Goal: Task Accomplishment & Management: Use online tool/utility

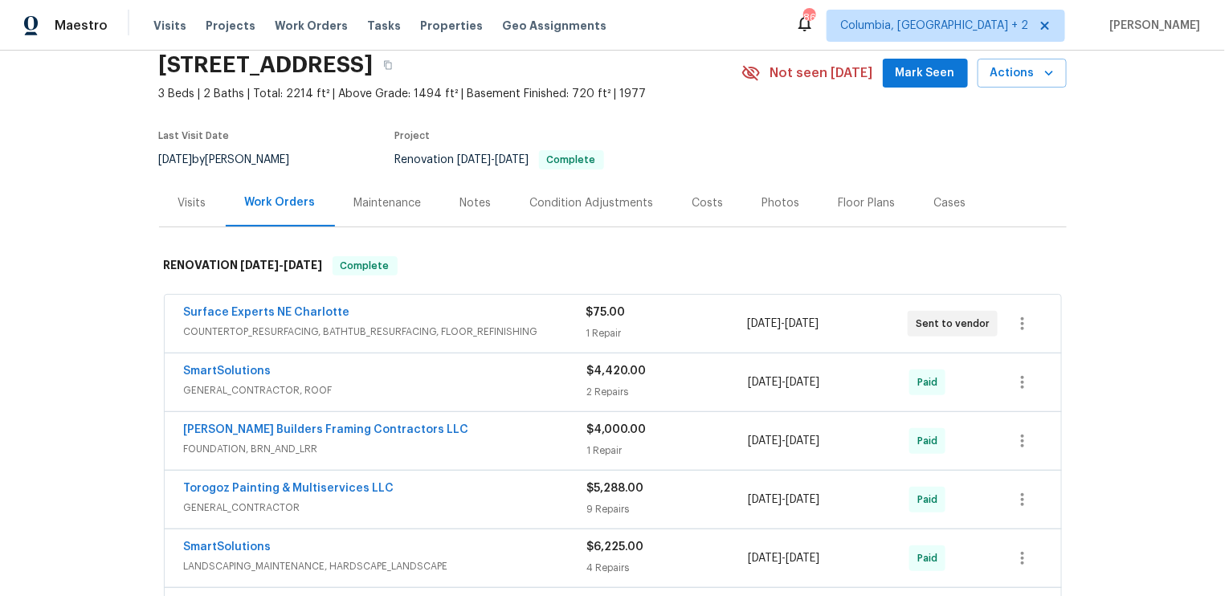
scroll to position [65, 0]
click at [503, 331] on span "COUNTERTOP_RESURFACING, BATHTUB_RESURFACING, FLOOR_REFINISHING" at bounding box center [385, 331] width 402 height 16
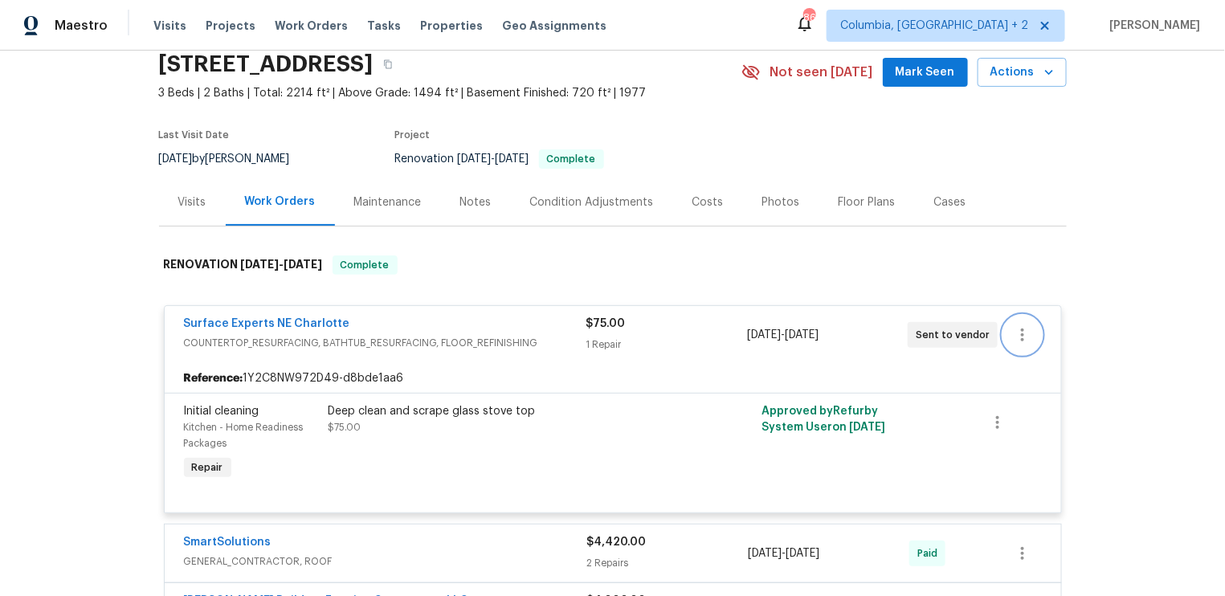
click at [1027, 333] on icon "button" at bounding box center [1022, 334] width 19 height 19
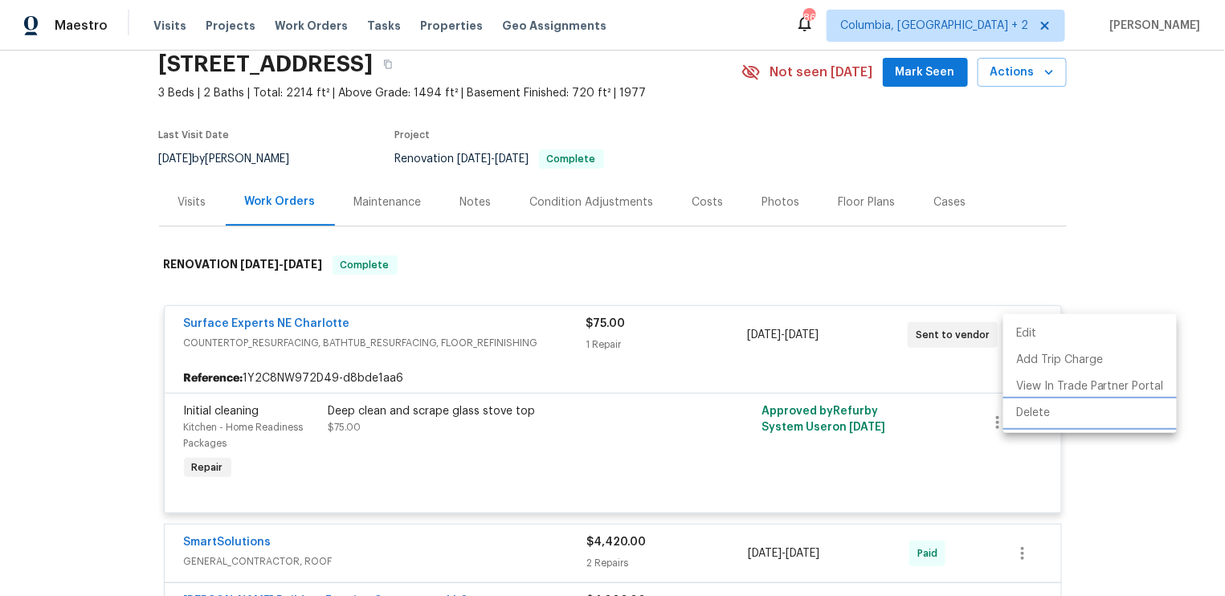
click at [1038, 414] on li "Delete" at bounding box center [1089, 413] width 173 height 27
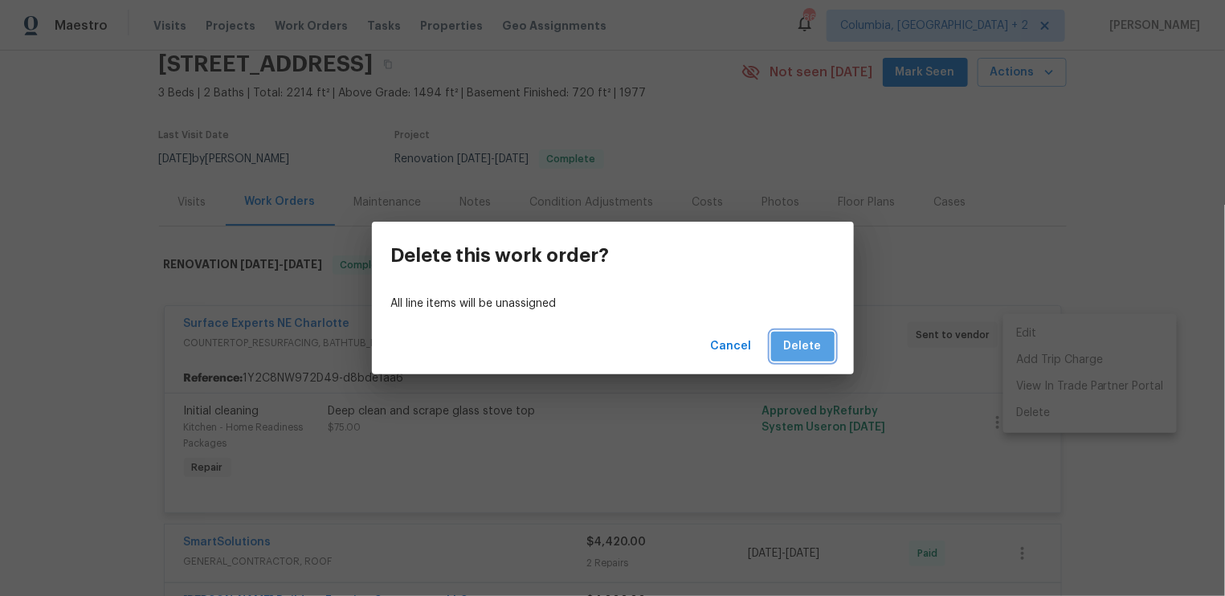
click at [804, 348] on span "Delete" at bounding box center [803, 347] width 38 height 20
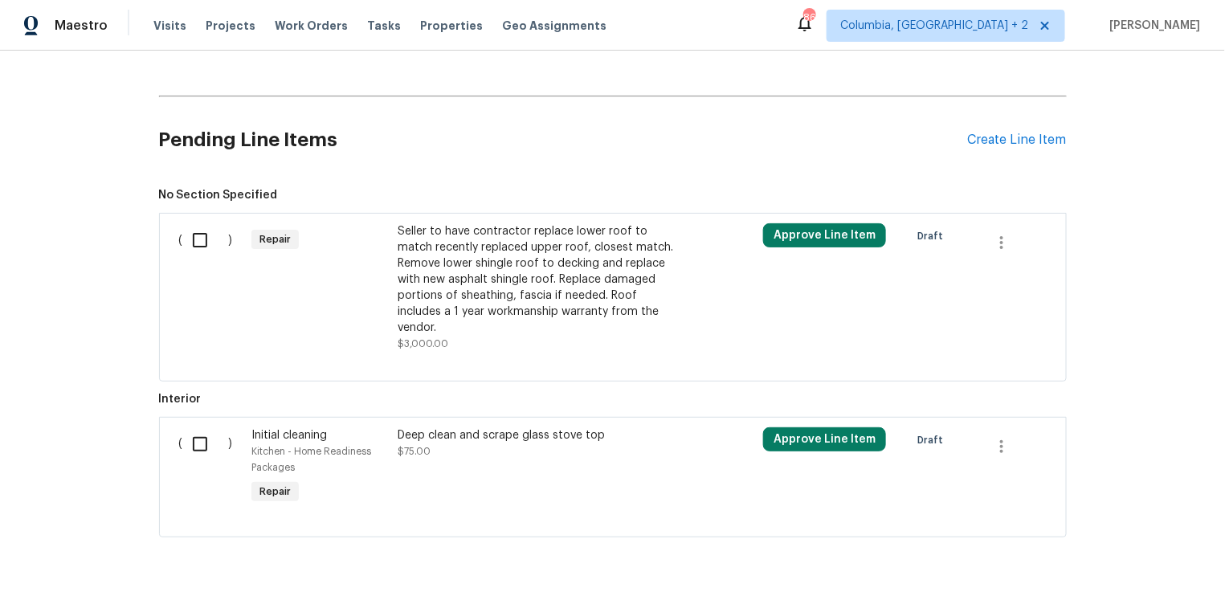
scroll to position [656, 0]
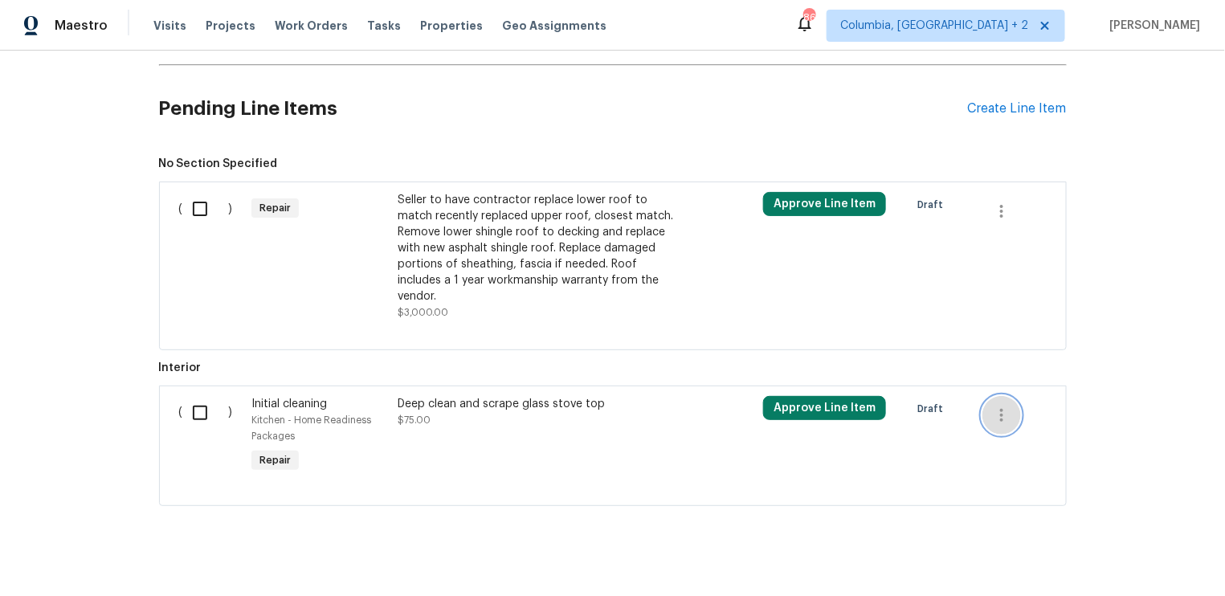
click at [1006, 406] on icon "button" at bounding box center [1001, 415] width 19 height 19
click at [741, 448] on div at bounding box center [612, 298] width 1225 height 596
click at [201, 396] on input "checkbox" at bounding box center [206, 413] width 46 height 34
checkbox input "true"
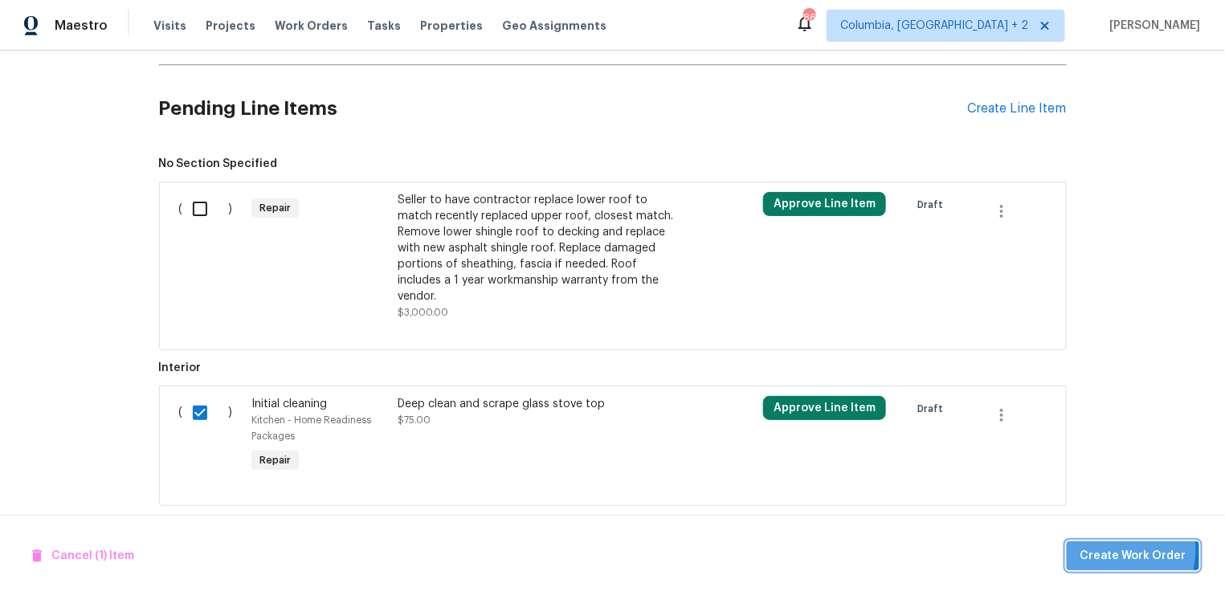
click at [1120, 550] on span "Create Work Order" at bounding box center [1133, 556] width 107 height 20
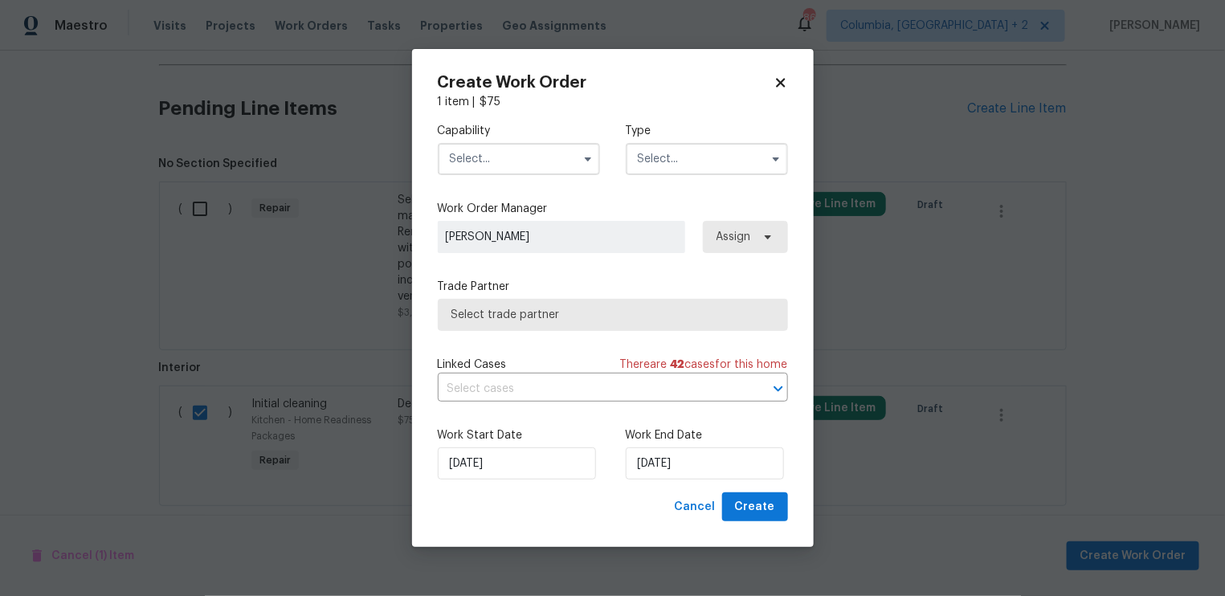
click at [573, 162] on input "text" at bounding box center [519, 159] width 162 height 32
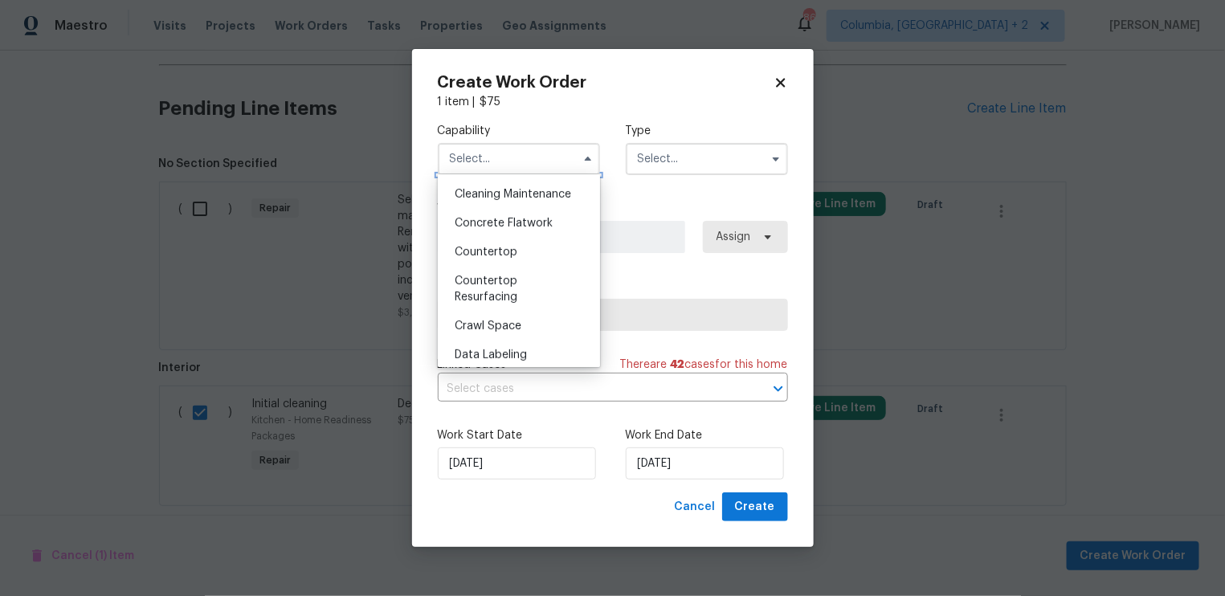
scroll to position [269, 0]
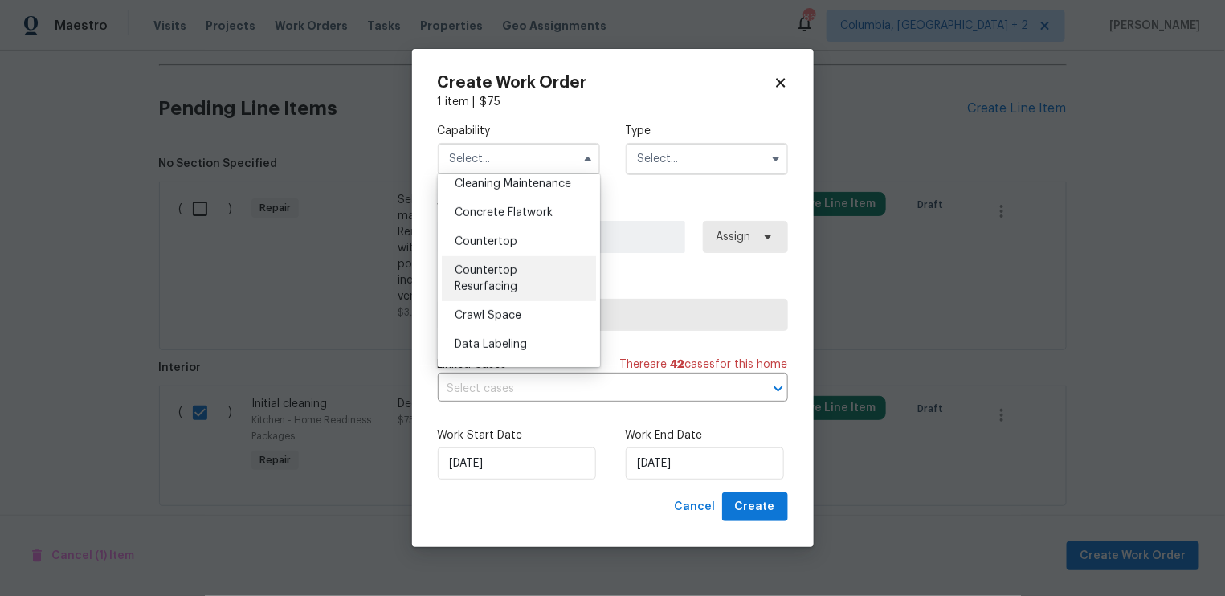
click at [545, 281] on div "Countertop Resurfacing" at bounding box center [519, 278] width 154 height 45
type input "Countertop Resurfacing"
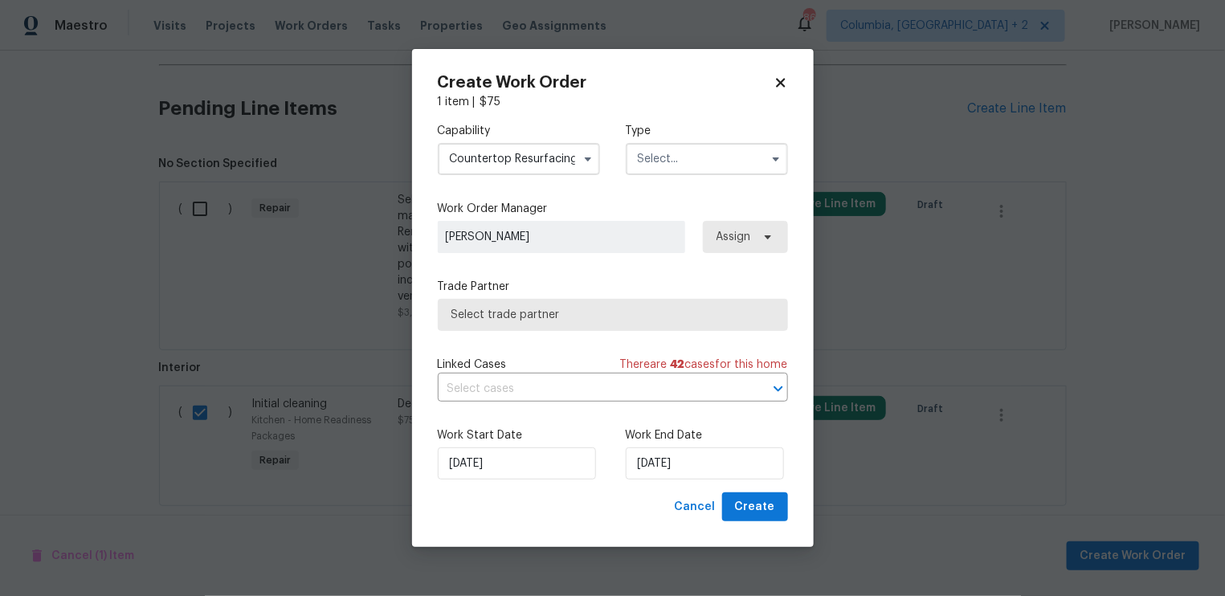
click at [717, 165] on input "text" at bounding box center [707, 159] width 162 height 32
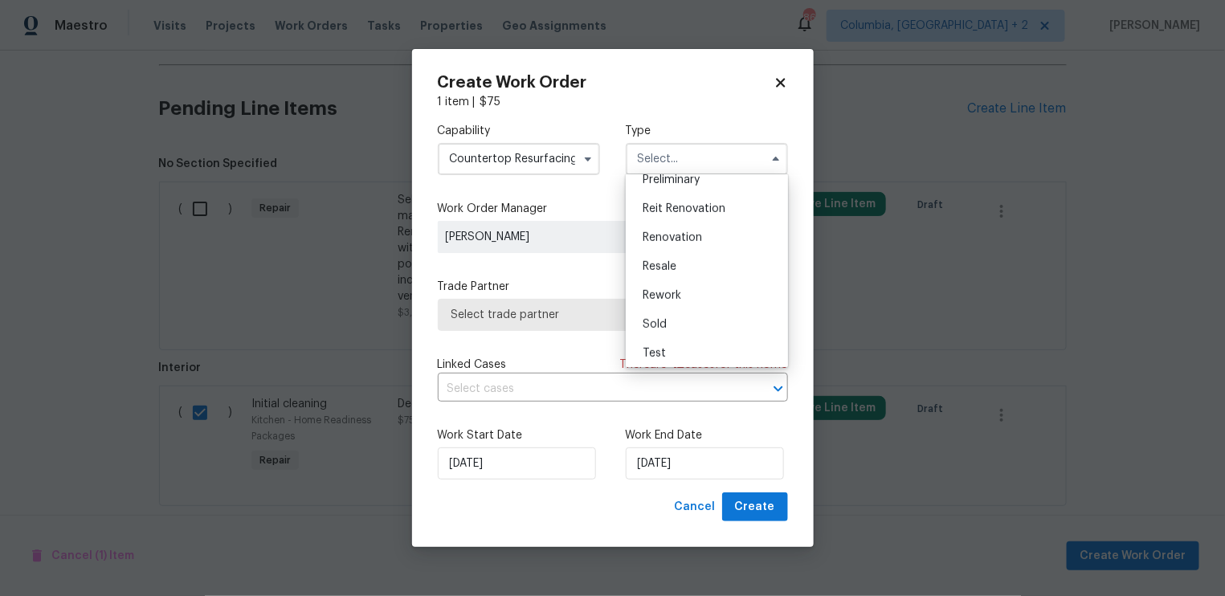
scroll to position [364, 0]
click at [701, 322] on div "Sold" at bounding box center [707, 320] width 154 height 29
type input "Sold"
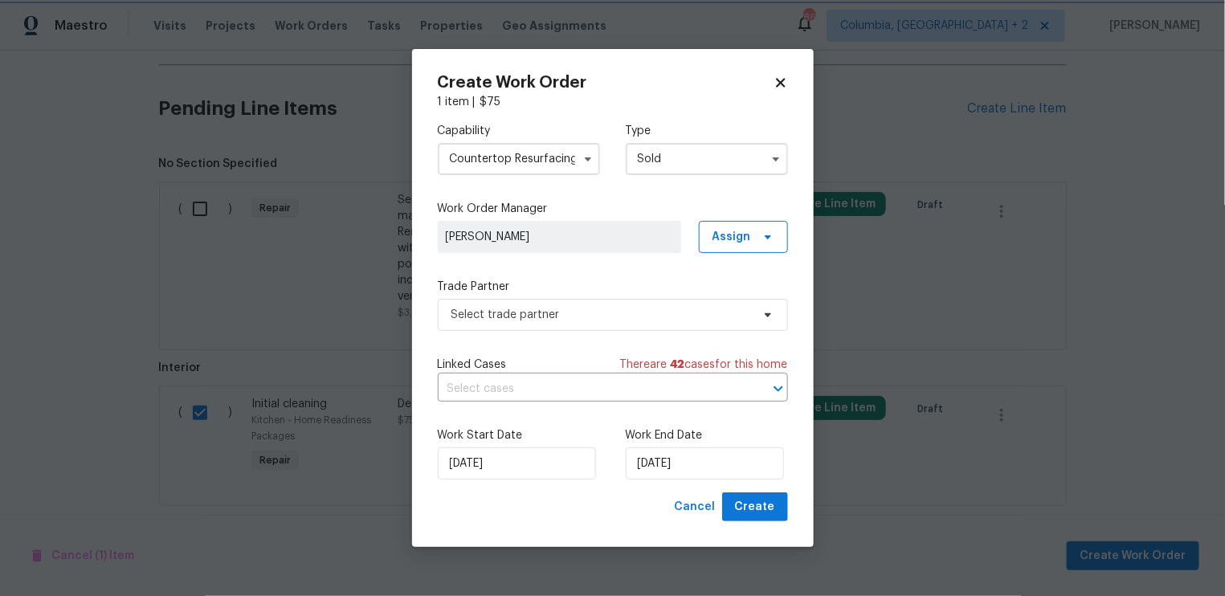
scroll to position [0, 0]
click at [653, 307] on span "Select trade partner" at bounding box center [601, 315] width 300 height 16
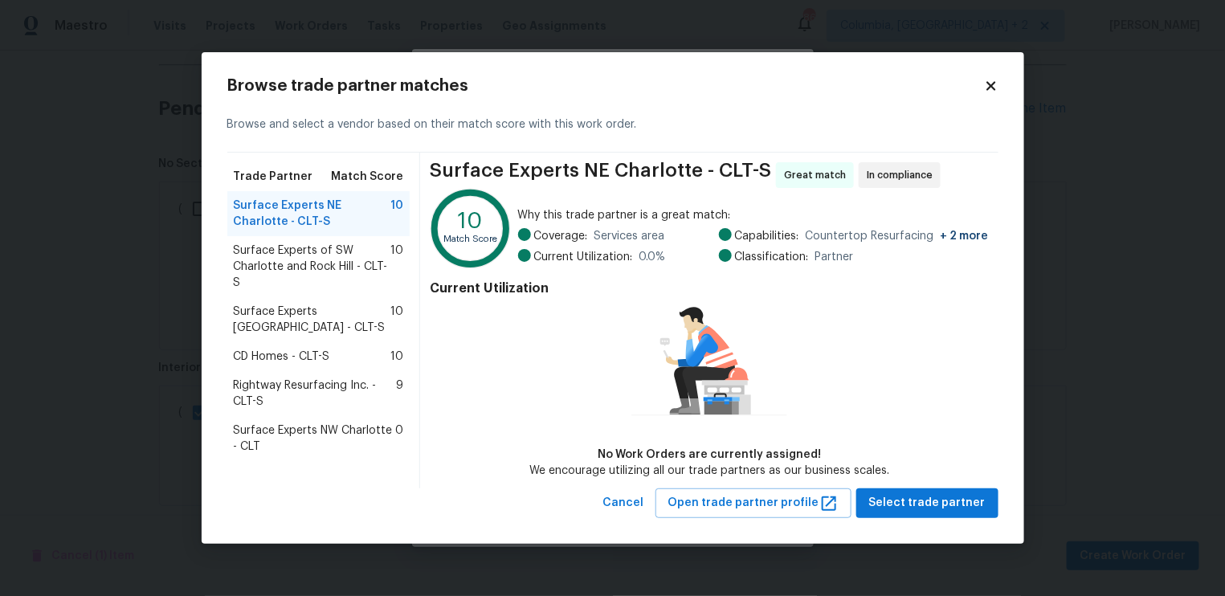
click at [333, 431] on span "Surface Experts NW Charlotte - CLT" at bounding box center [315, 438] width 162 height 32
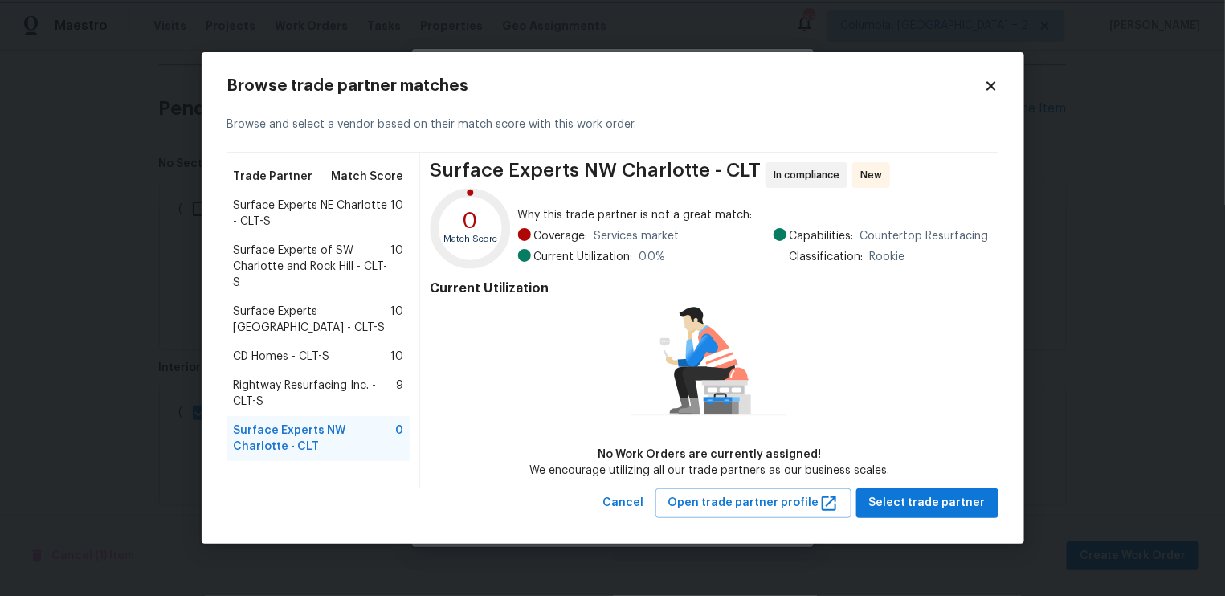
click at [105, 223] on body "Maestro Visits Projects Work Orders Tasks Properties Geo Assignments [STREET_AD…" at bounding box center [612, 298] width 1225 height 596
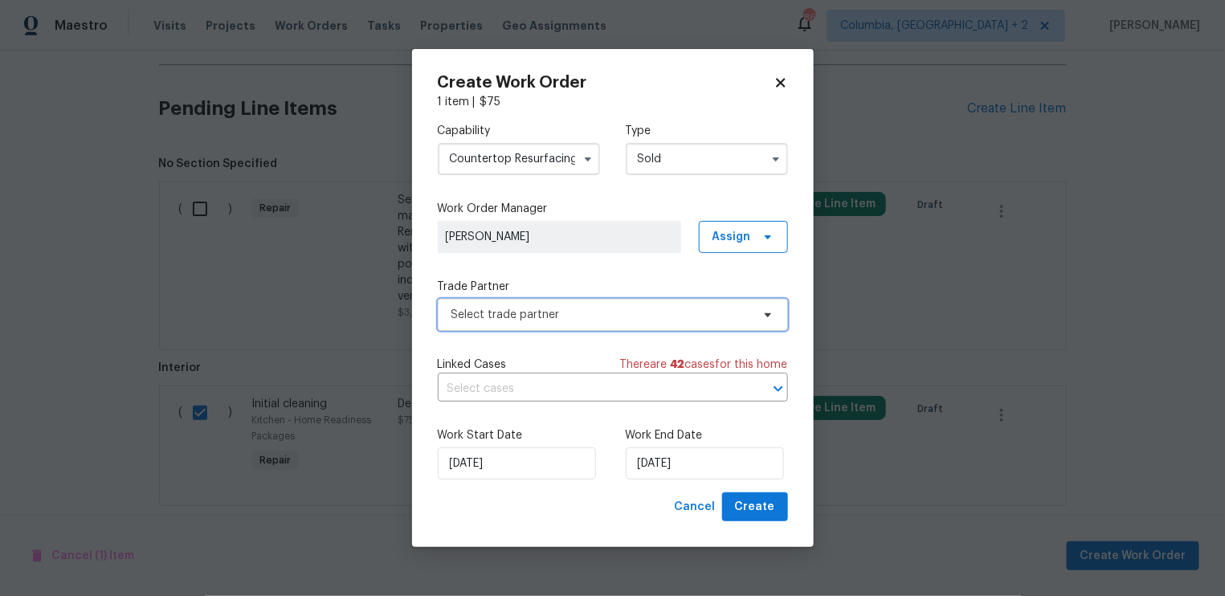
click at [671, 308] on span "Select trade partner" at bounding box center [601, 315] width 300 height 16
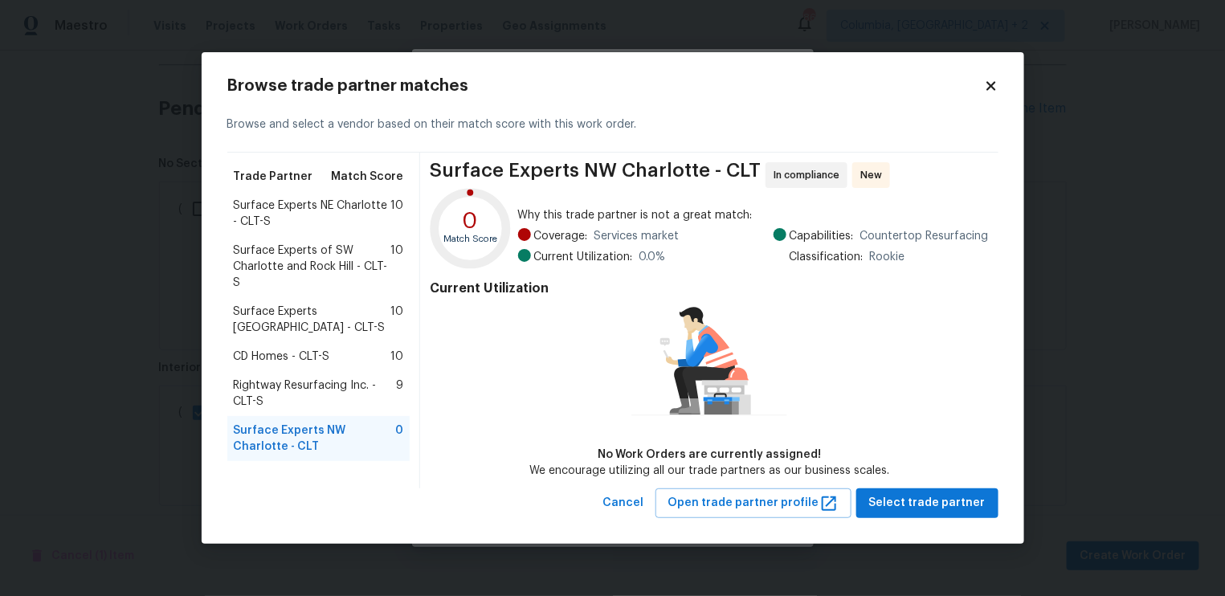
click at [316, 435] on span "Surface Experts NW Charlotte - CLT" at bounding box center [315, 438] width 162 height 32
click at [949, 496] on span "Select trade partner" at bounding box center [927, 503] width 116 height 20
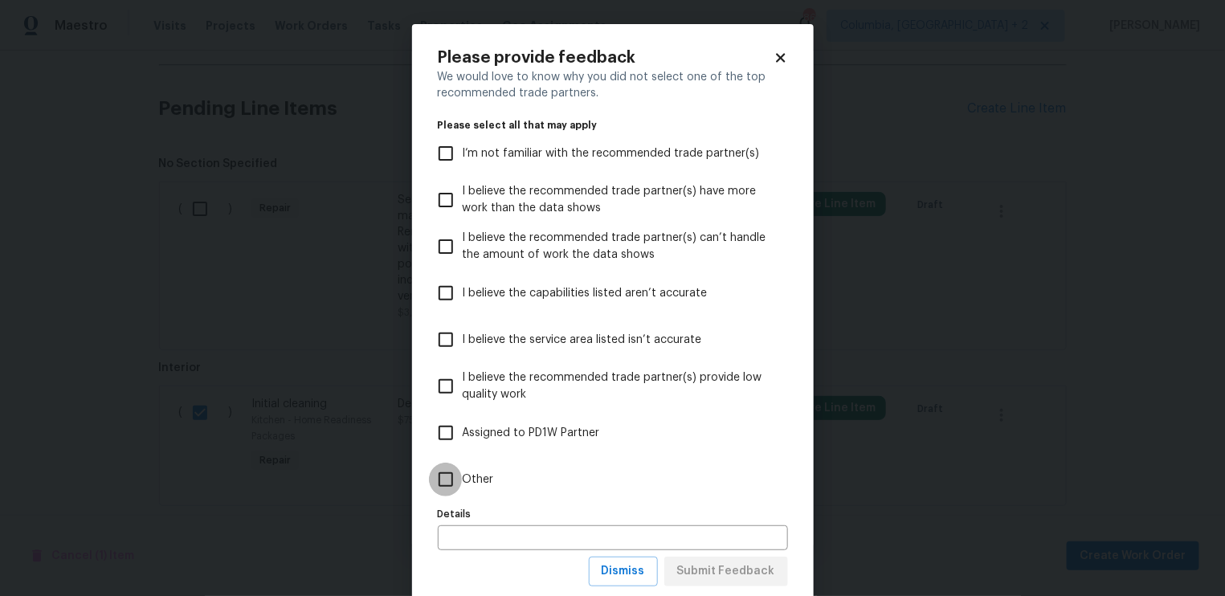
click at [450, 486] on input "Other" at bounding box center [446, 480] width 34 height 34
checkbox input "true"
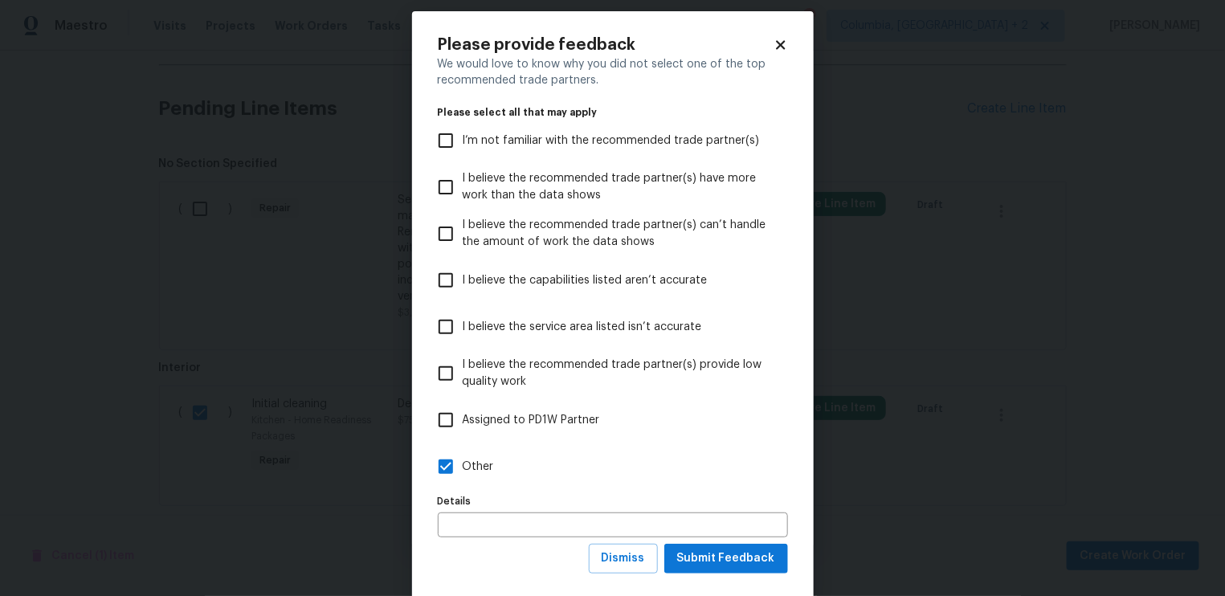
scroll to position [40, 0]
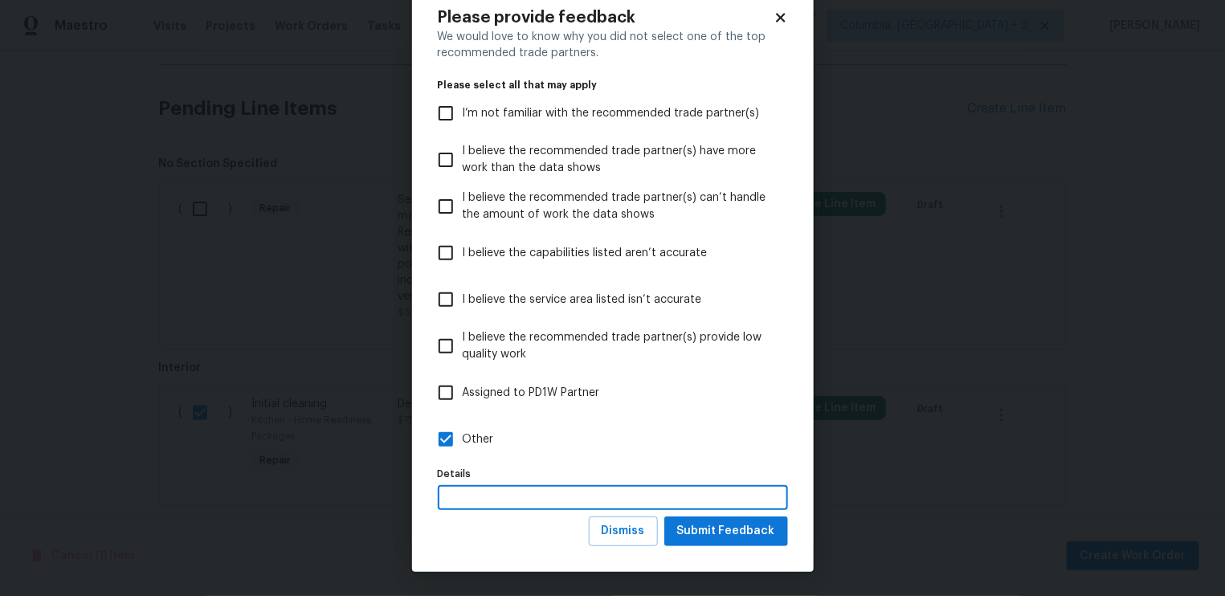
click at [469, 490] on input "text" at bounding box center [613, 497] width 350 height 25
type input "Sold WO"
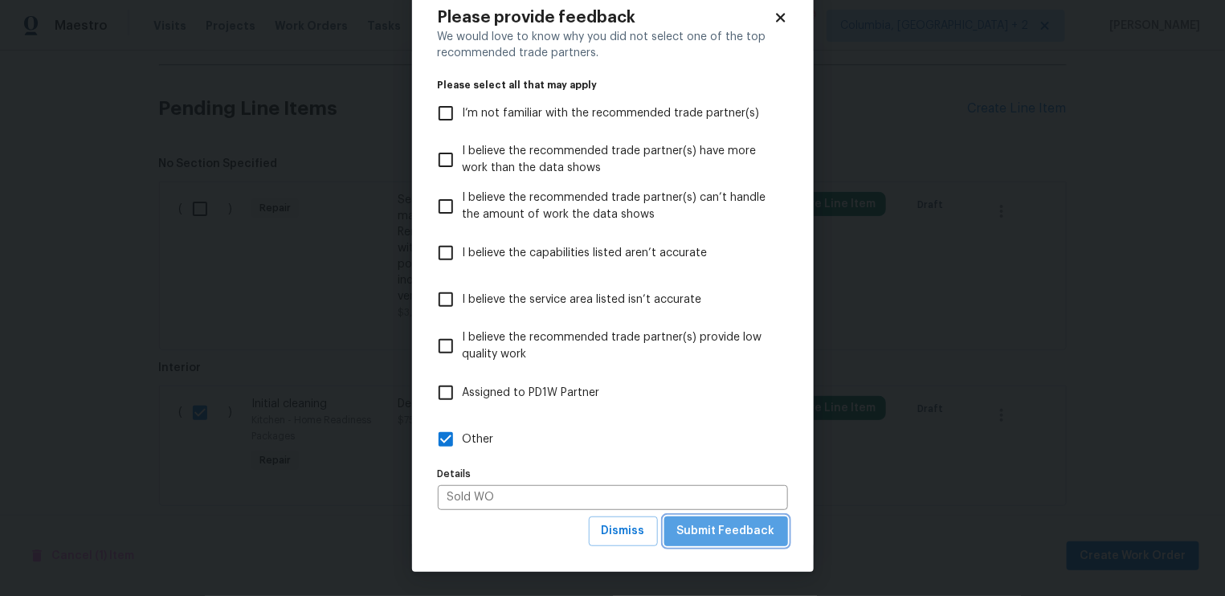
click at [762, 529] on span "Submit Feedback" at bounding box center [726, 531] width 98 height 20
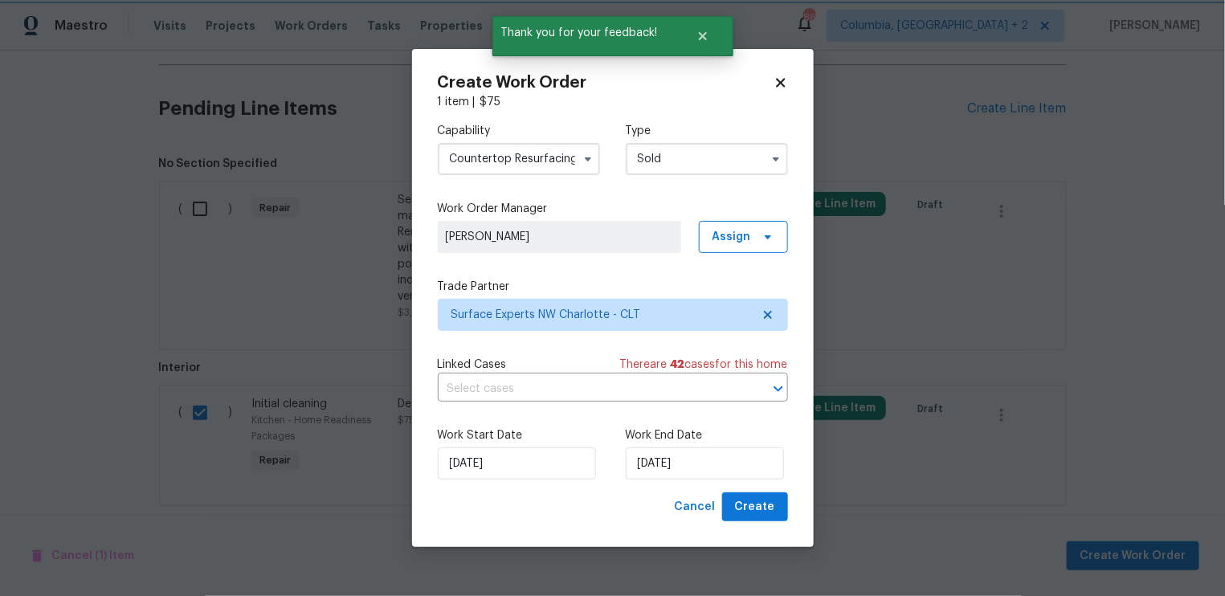
scroll to position [0, 0]
click at [761, 500] on span "Create" at bounding box center [755, 507] width 40 height 20
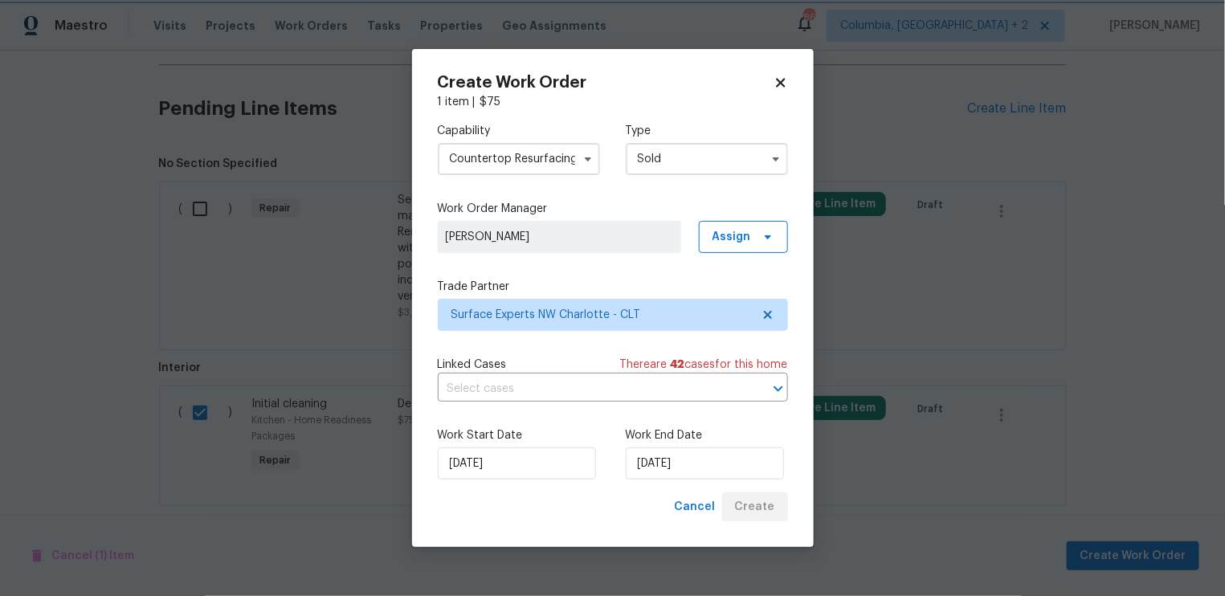
checkbox input "false"
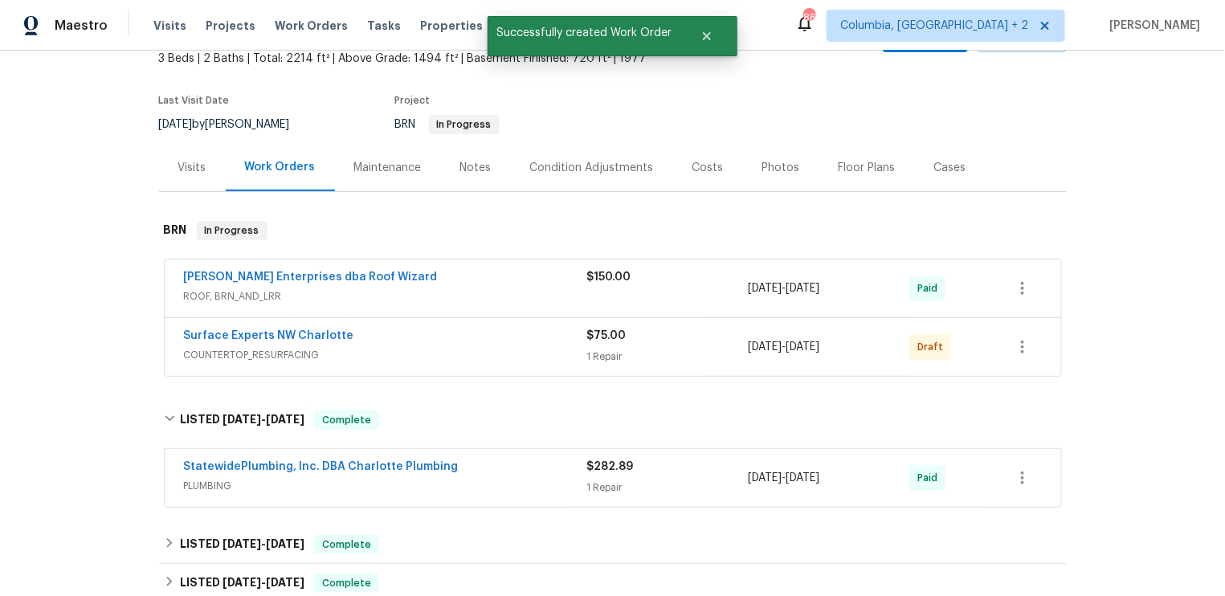
scroll to position [30, 0]
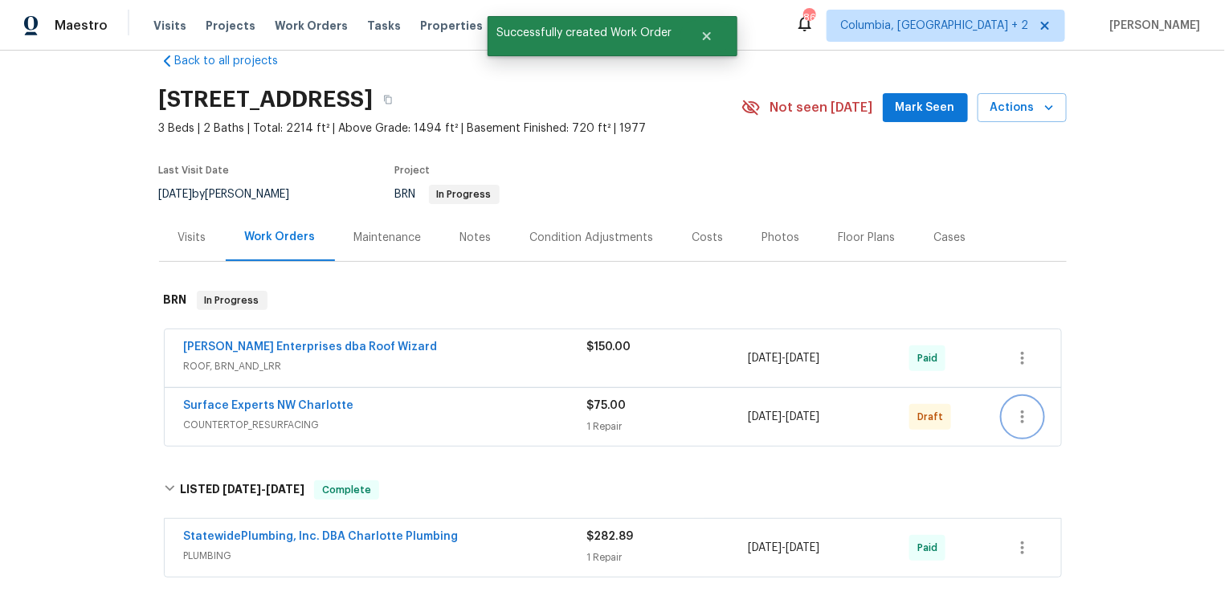
click at [1023, 421] on icon "button" at bounding box center [1022, 416] width 19 height 19
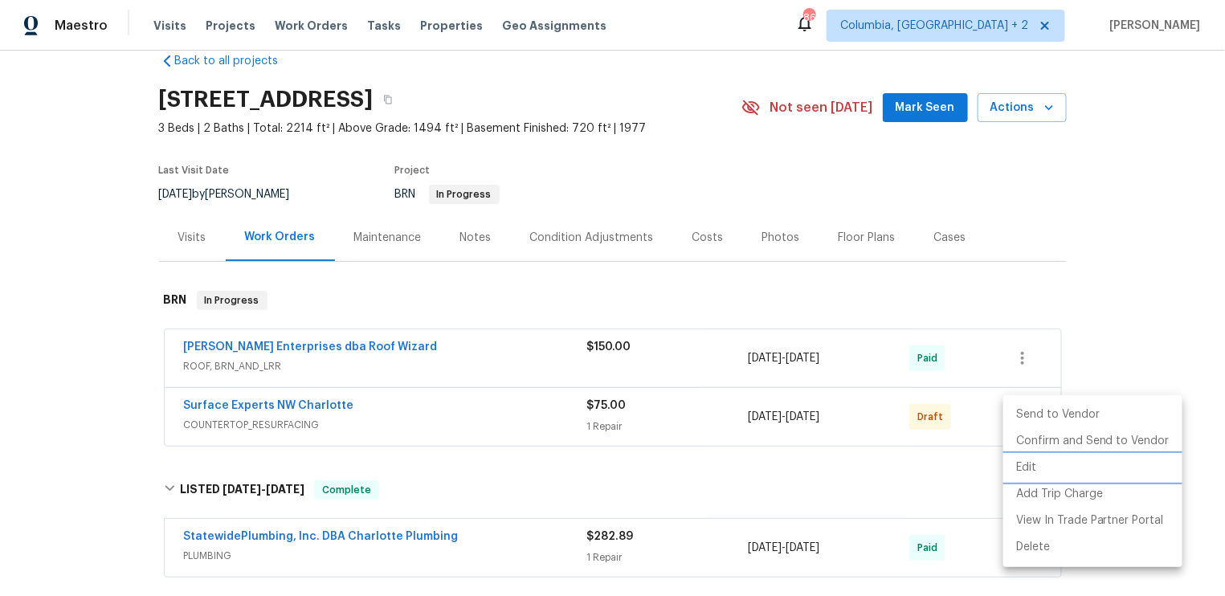
click at [1034, 466] on li "Edit" at bounding box center [1092, 468] width 179 height 27
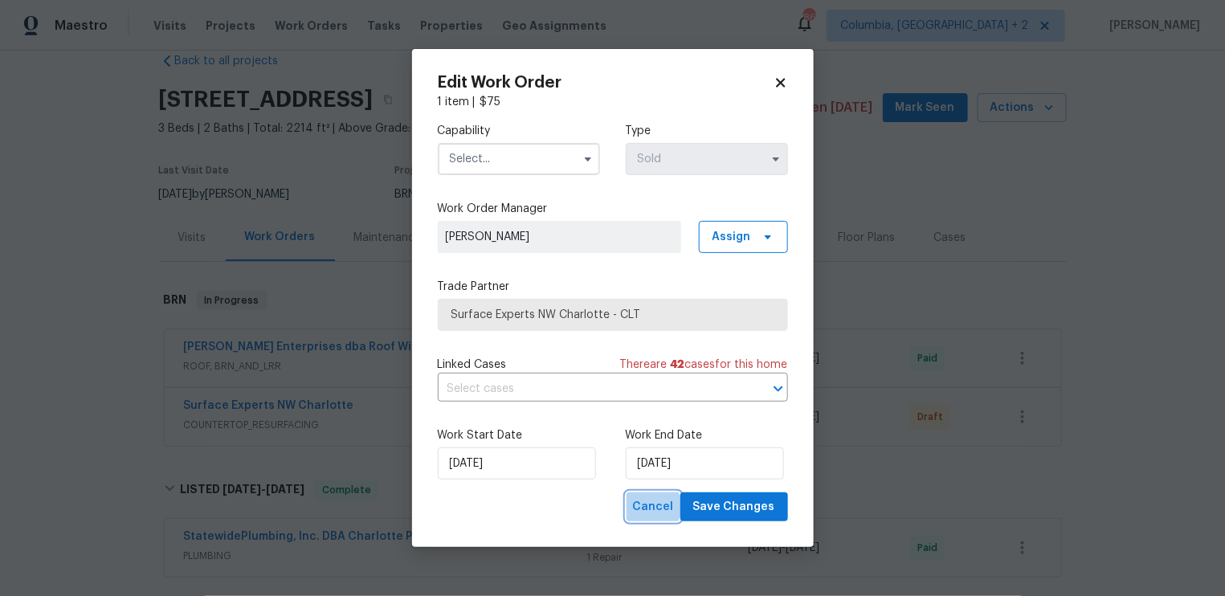
click at [658, 508] on span "Cancel" at bounding box center [653, 507] width 41 height 20
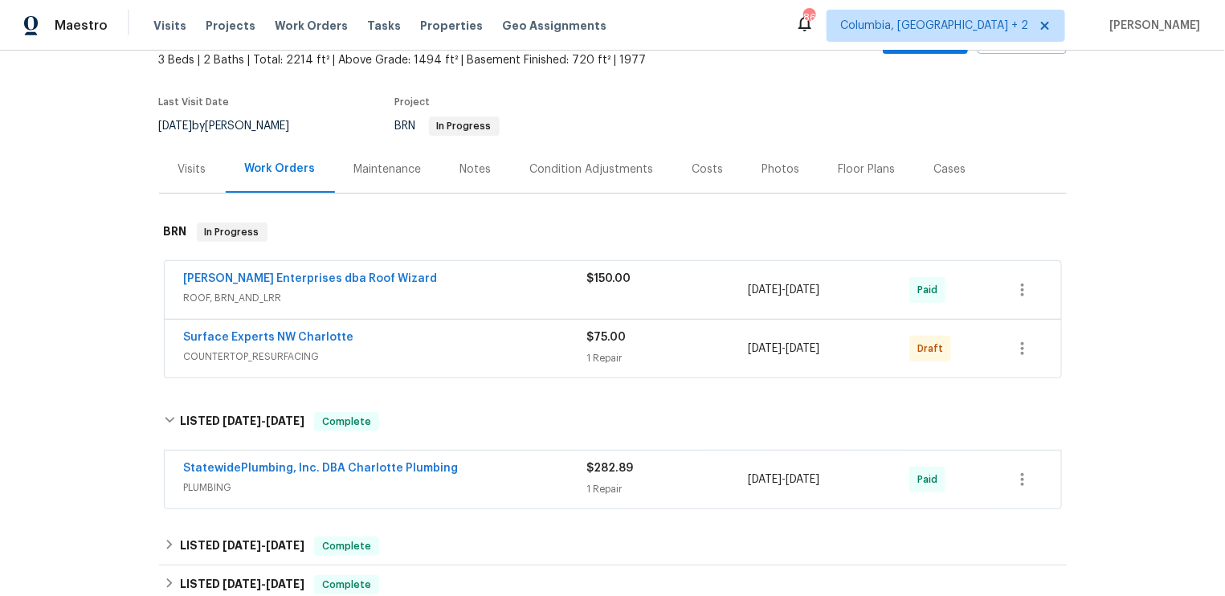
scroll to position [103, 0]
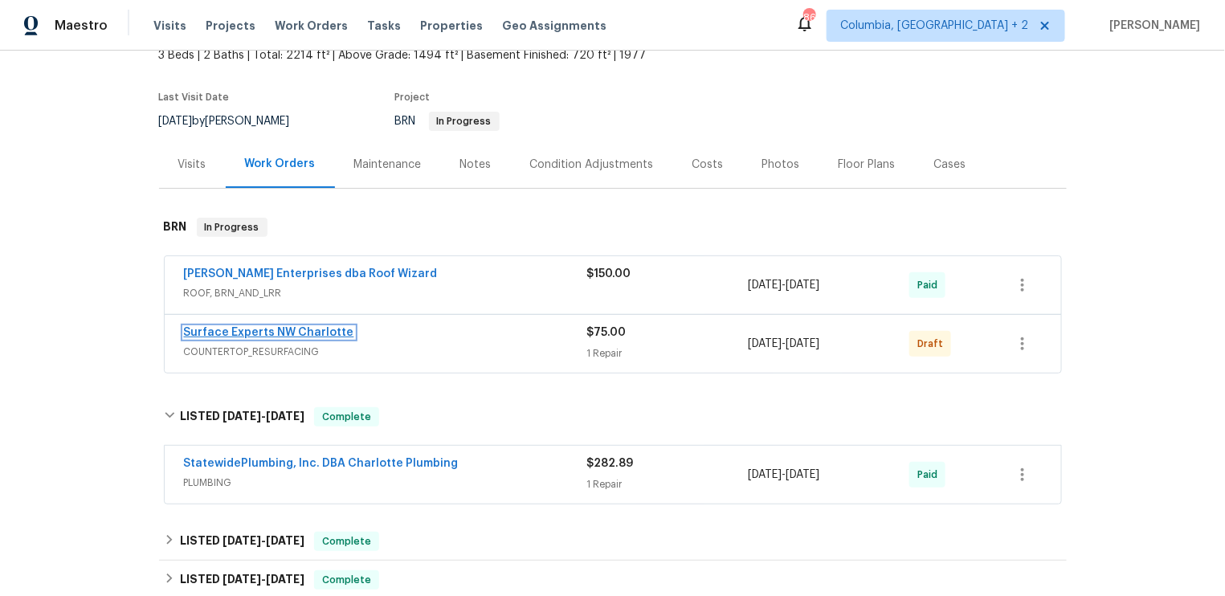
click at [318, 327] on link "Surface Experts NW Charlotte" at bounding box center [269, 332] width 170 height 11
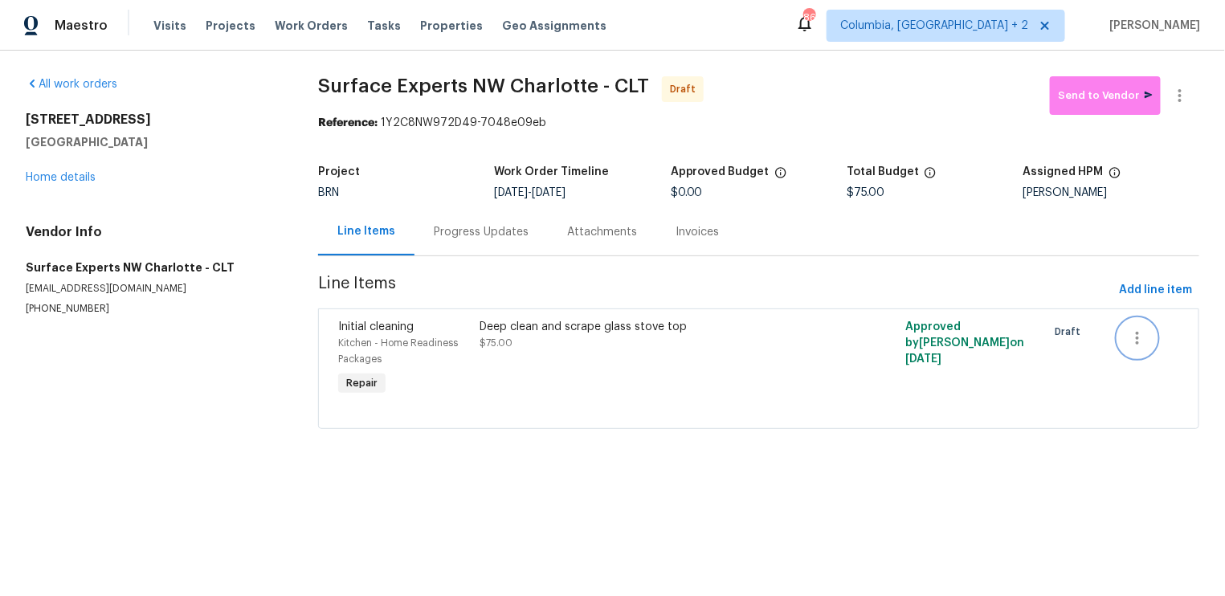
click at [1135, 338] on icon "button" at bounding box center [1137, 338] width 19 height 19
click at [721, 387] on div at bounding box center [612, 298] width 1225 height 596
click at [71, 173] on link "Home details" at bounding box center [61, 177] width 70 height 11
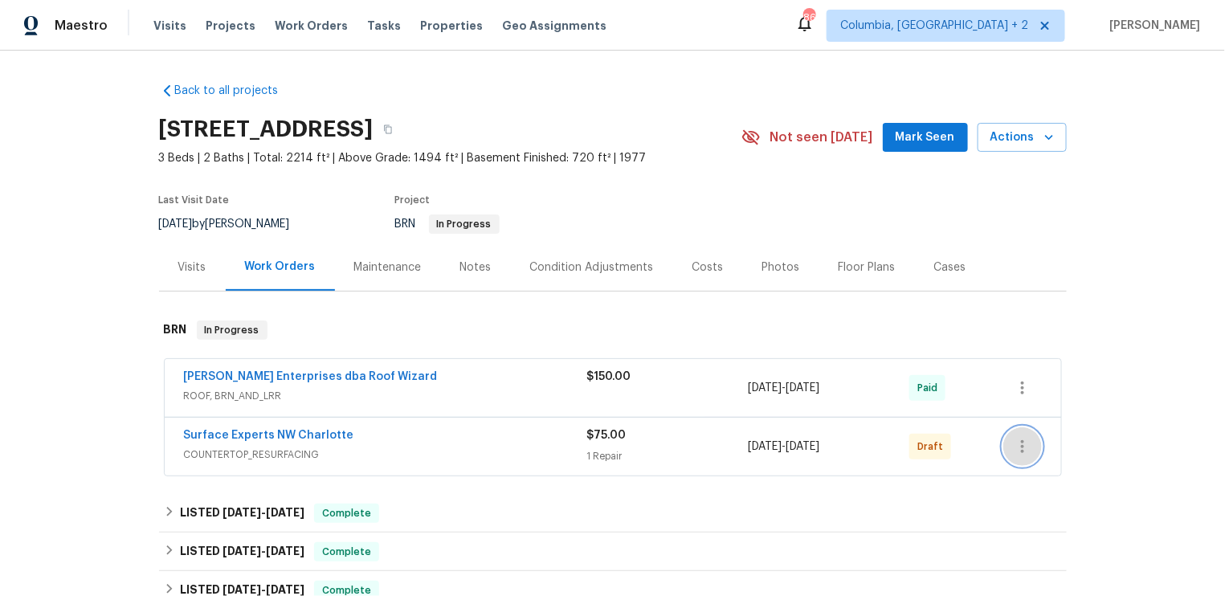
click at [1021, 444] on icon "button" at bounding box center [1022, 446] width 19 height 19
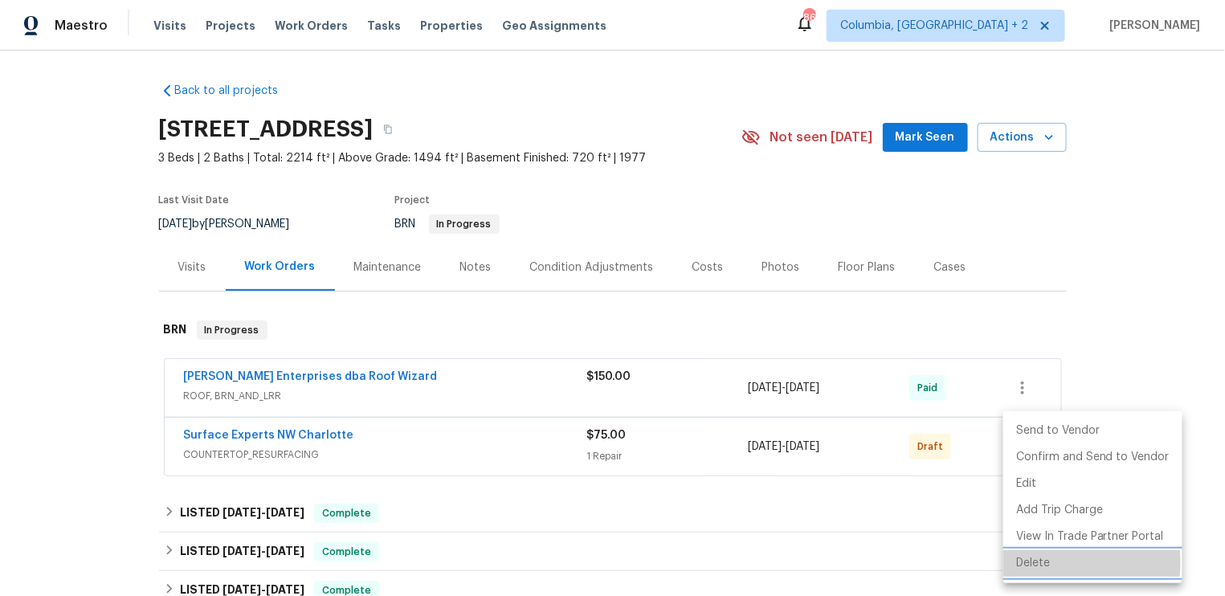
click at [1043, 562] on li "Delete" at bounding box center [1092, 563] width 179 height 27
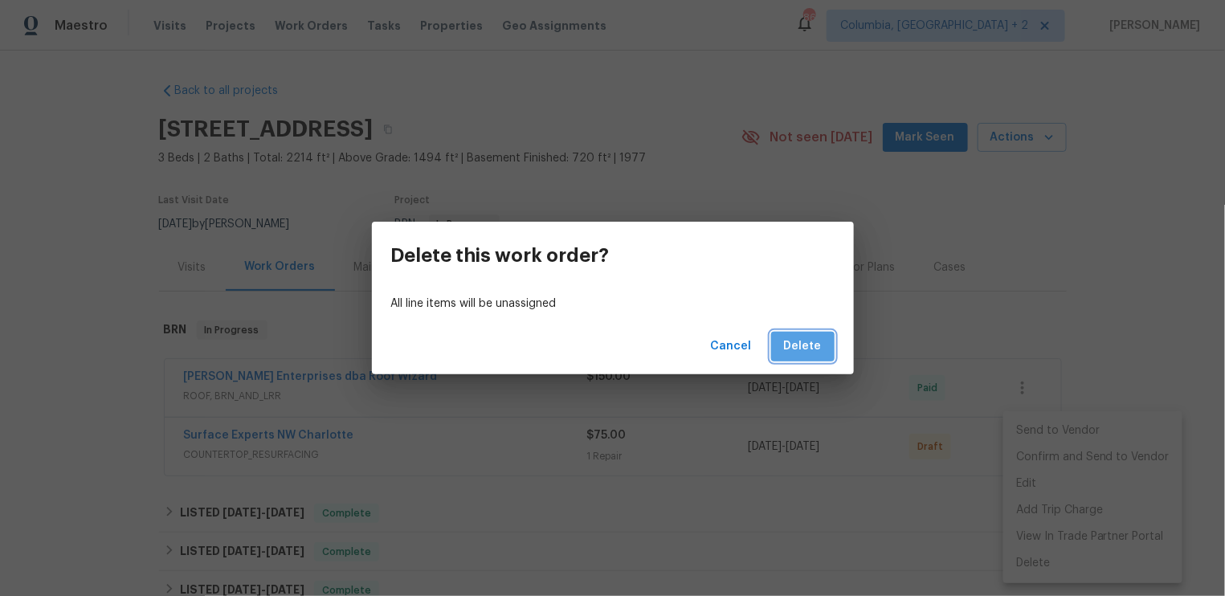
click at [804, 353] on span "Delete" at bounding box center [803, 347] width 38 height 20
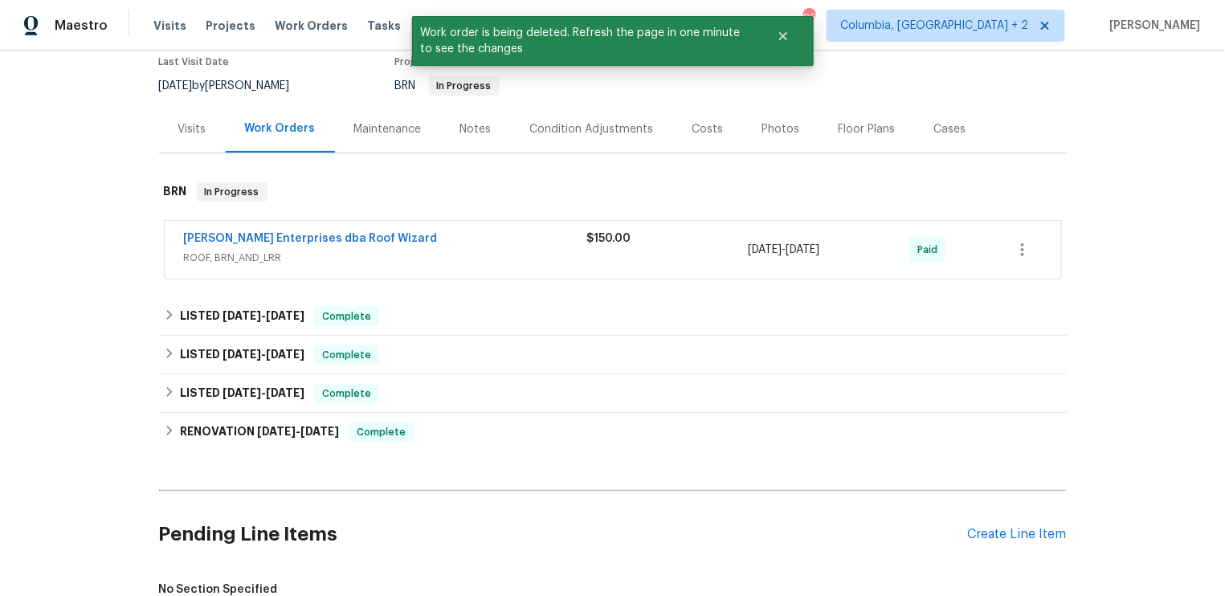
scroll to position [565, 0]
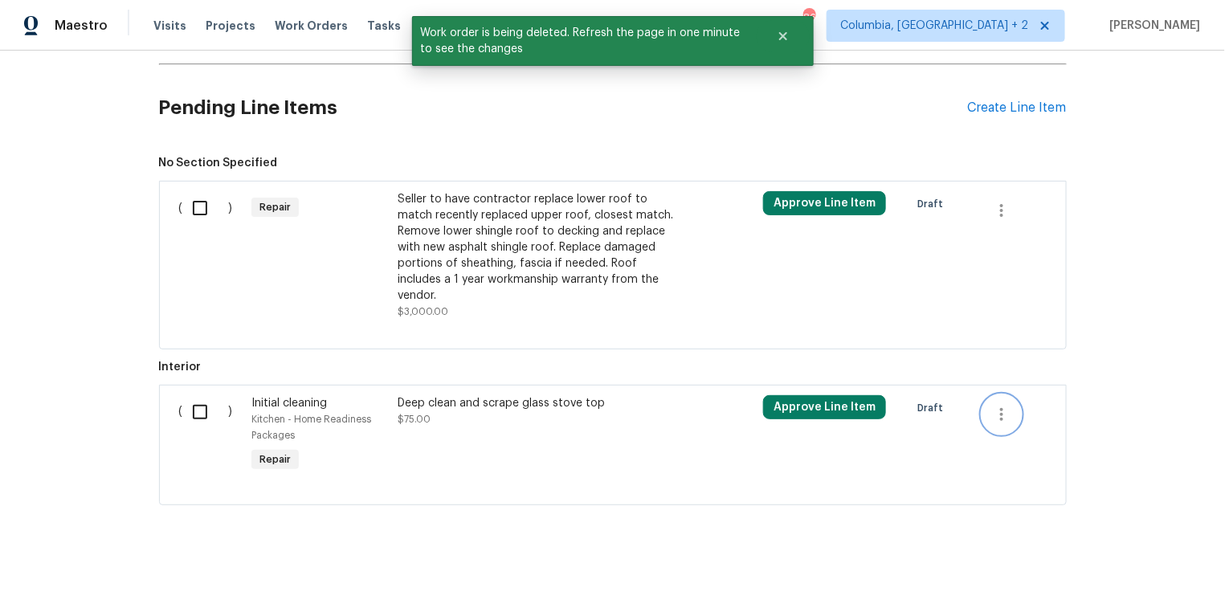
click at [1000, 405] on icon "button" at bounding box center [1001, 414] width 19 height 19
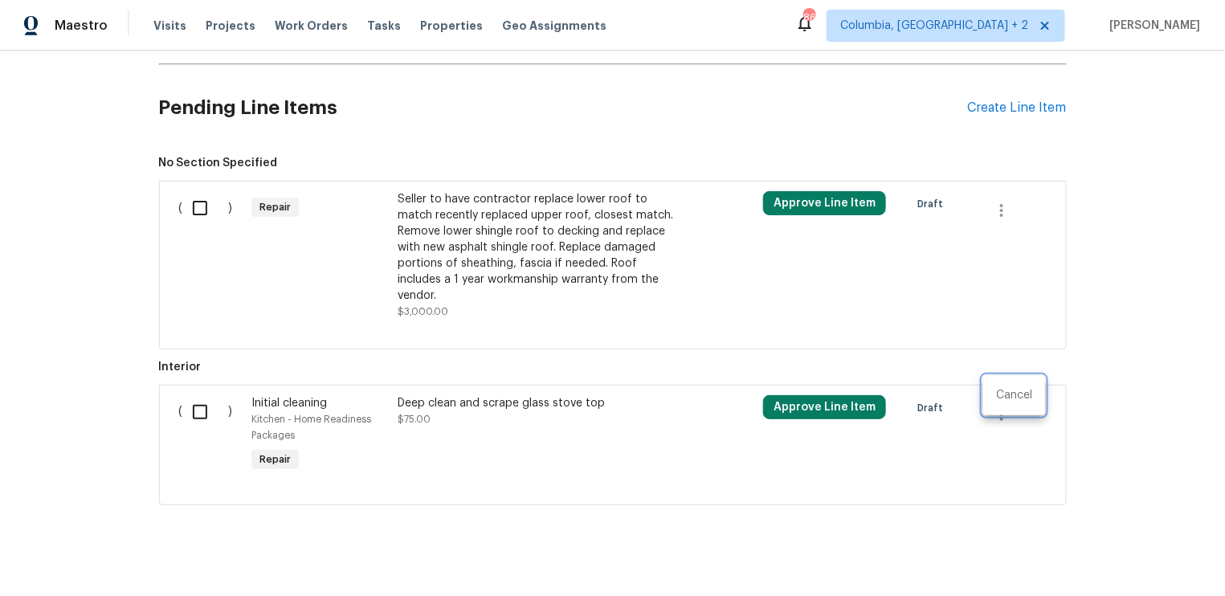
click at [466, 383] on div at bounding box center [612, 298] width 1225 height 596
click at [456, 395] on div "Deep clean and scrape glass stove top" at bounding box center [539, 403] width 283 height 16
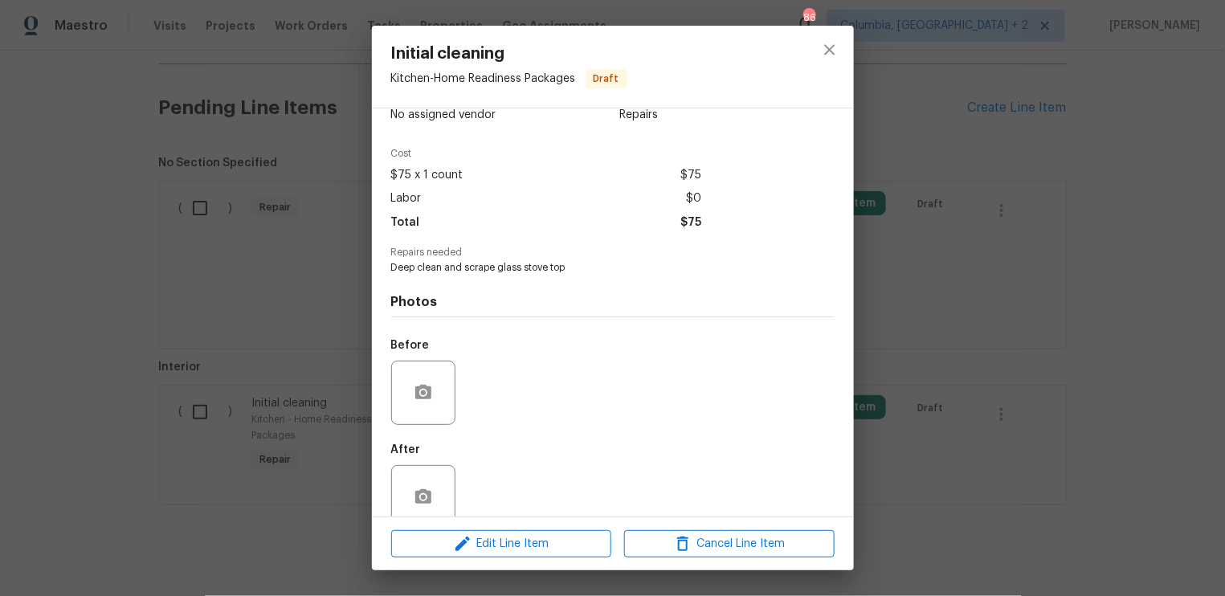
scroll to position [63, 0]
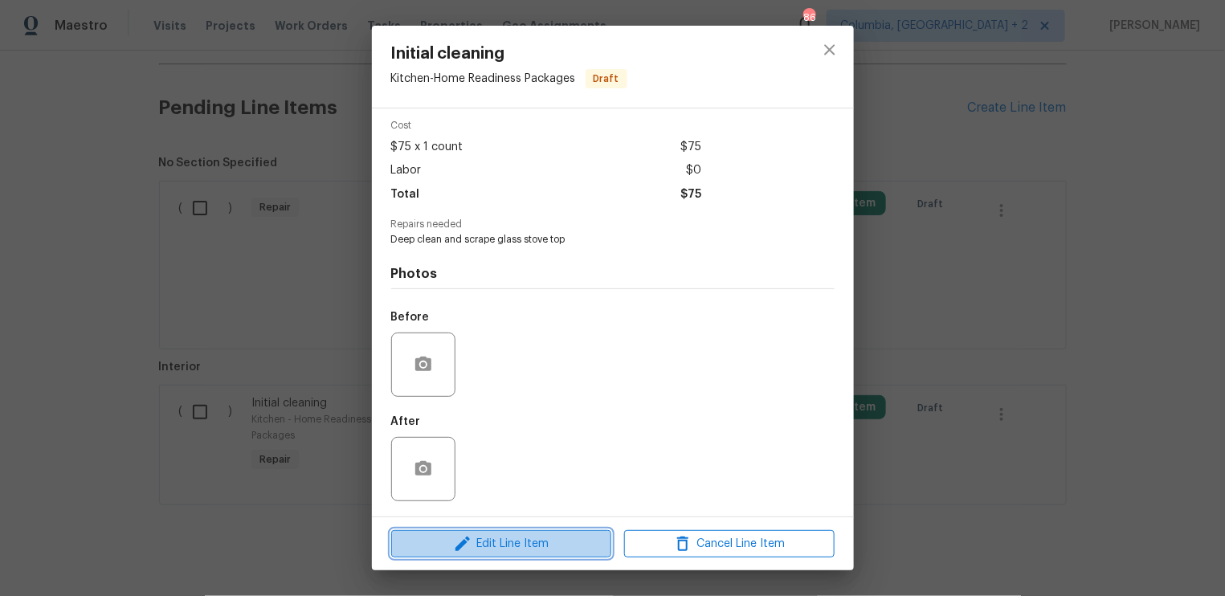
click at [499, 544] on span "Edit Line Item" at bounding box center [501, 544] width 210 height 20
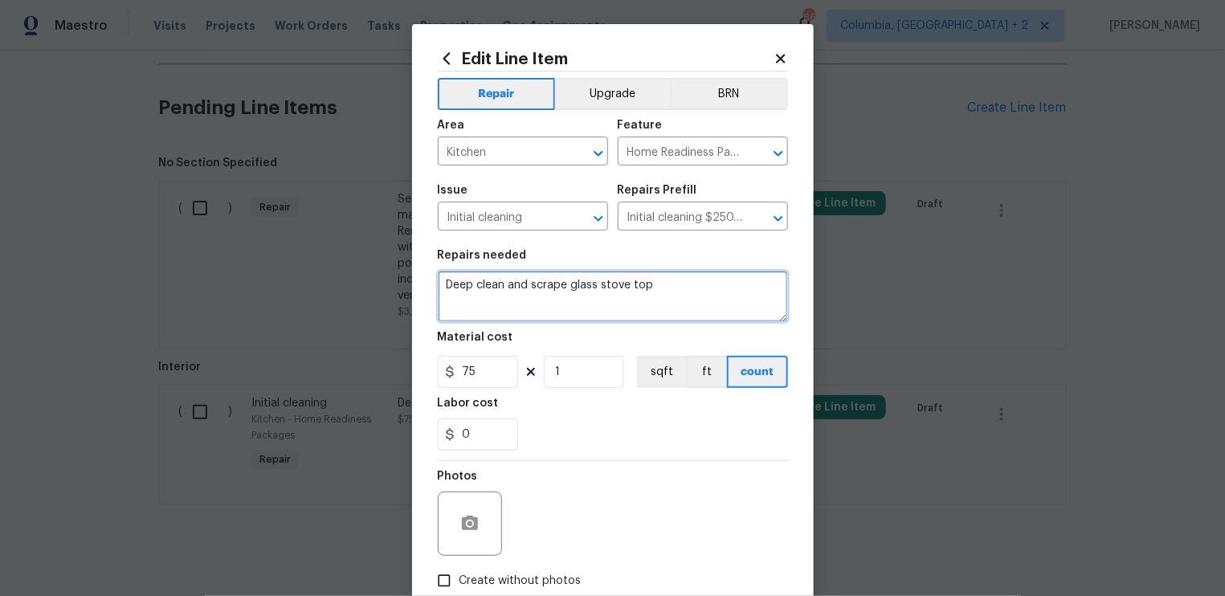
click at [649, 296] on textarea "Deep clean and scrape glass stove top" at bounding box center [613, 296] width 350 height 51
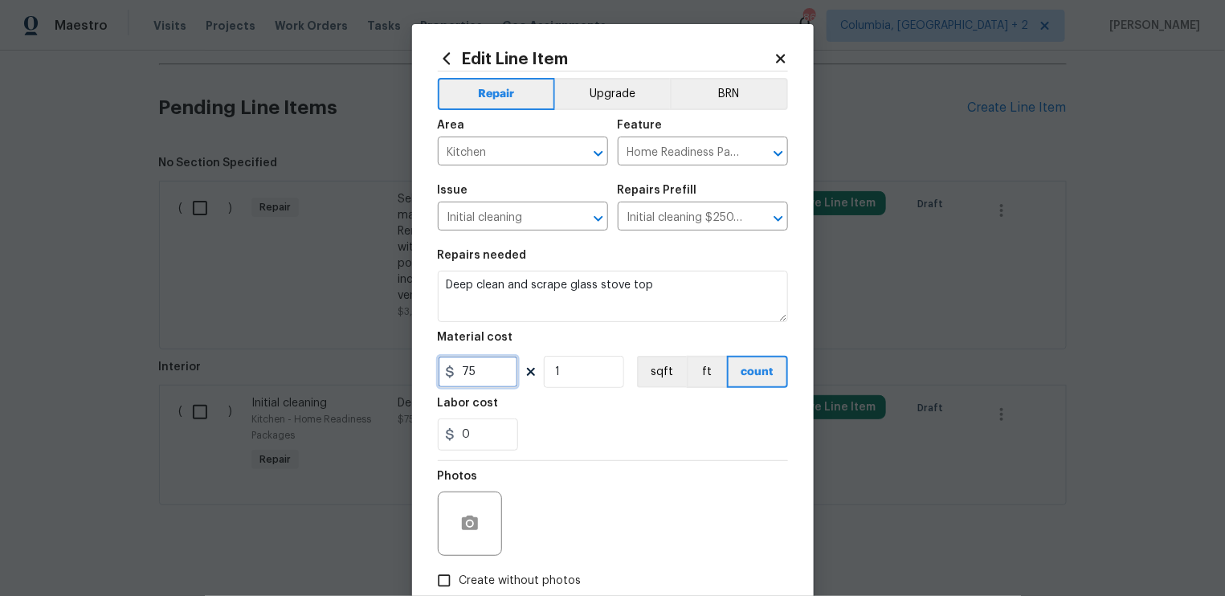
click at [487, 379] on input "75" at bounding box center [478, 372] width 80 height 32
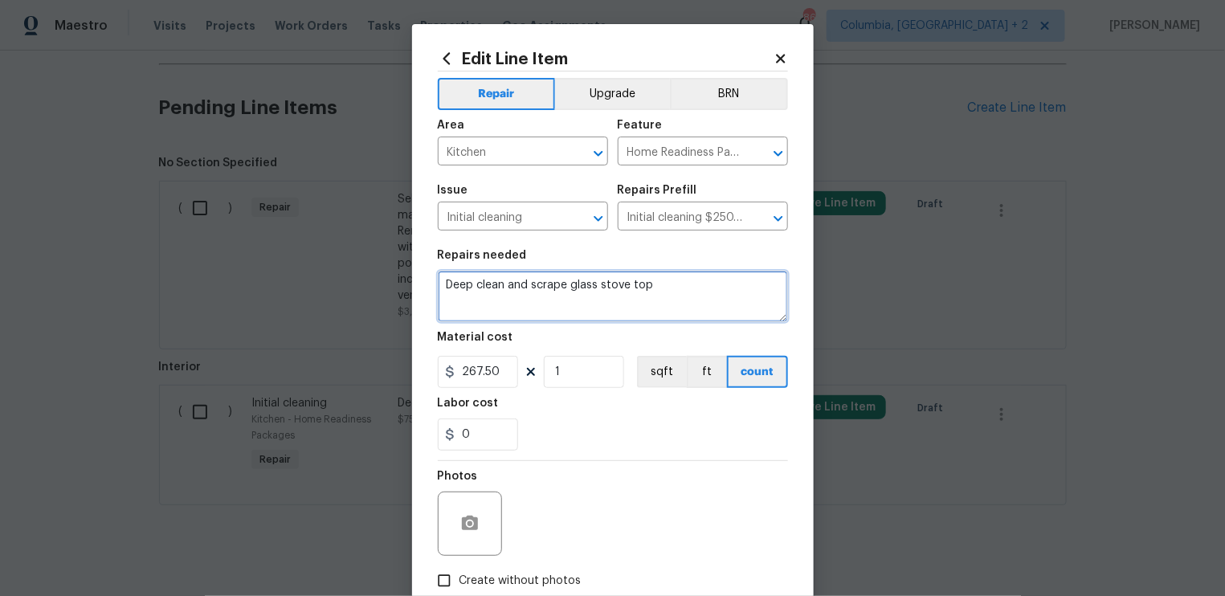
type input "267.5"
click at [447, 284] on textarea "Deep clean and scrape glass stove top" at bounding box center [613, 296] width 350 height 51
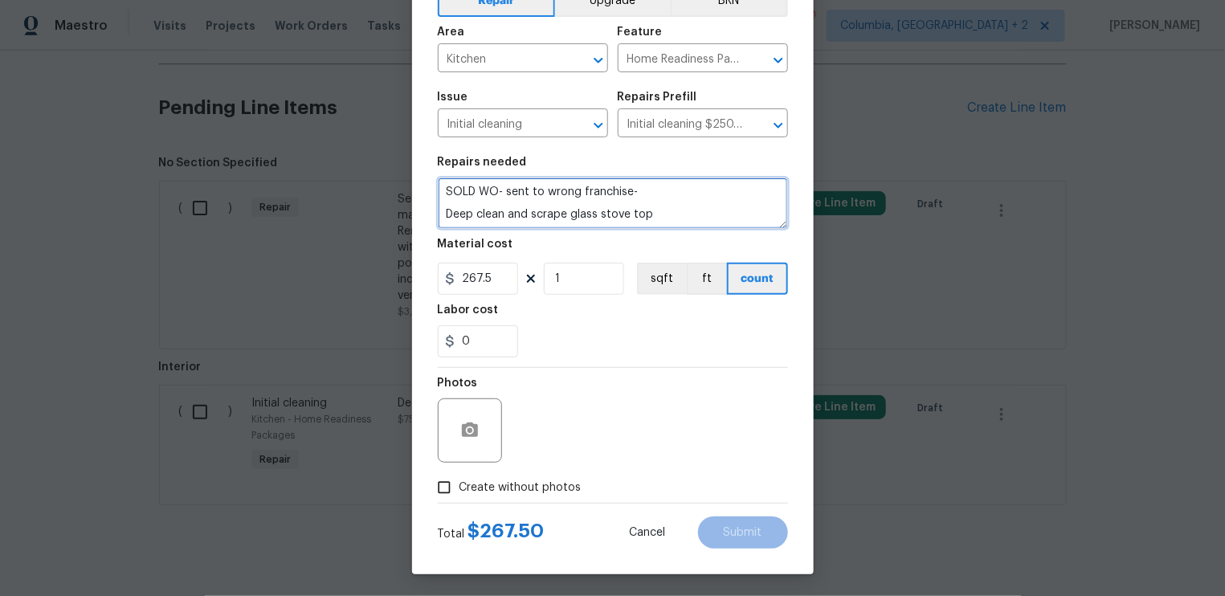
scroll to position [95, 0]
type textarea "SOLD WO- sent to wrong franchise- Deep clean and scrape glass stove top"
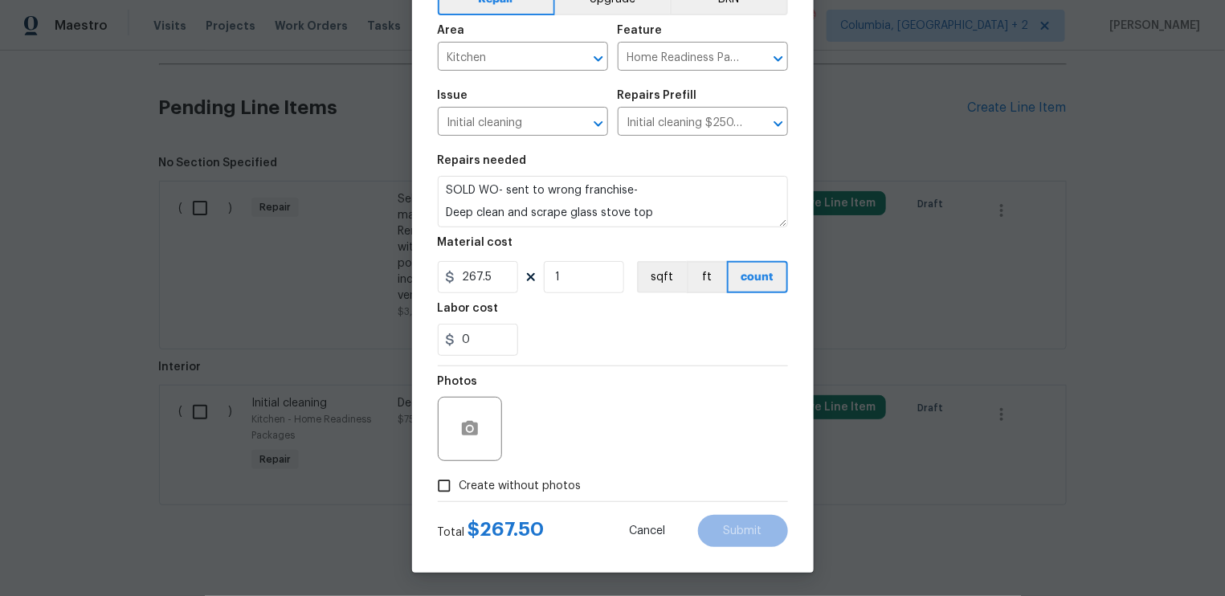
click at [491, 414] on div at bounding box center [470, 429] width 64 height 64
click at [441, 484] on input "Create without photos" at bounding box center [444, 486] width 31 height 31
checkbox input "true"
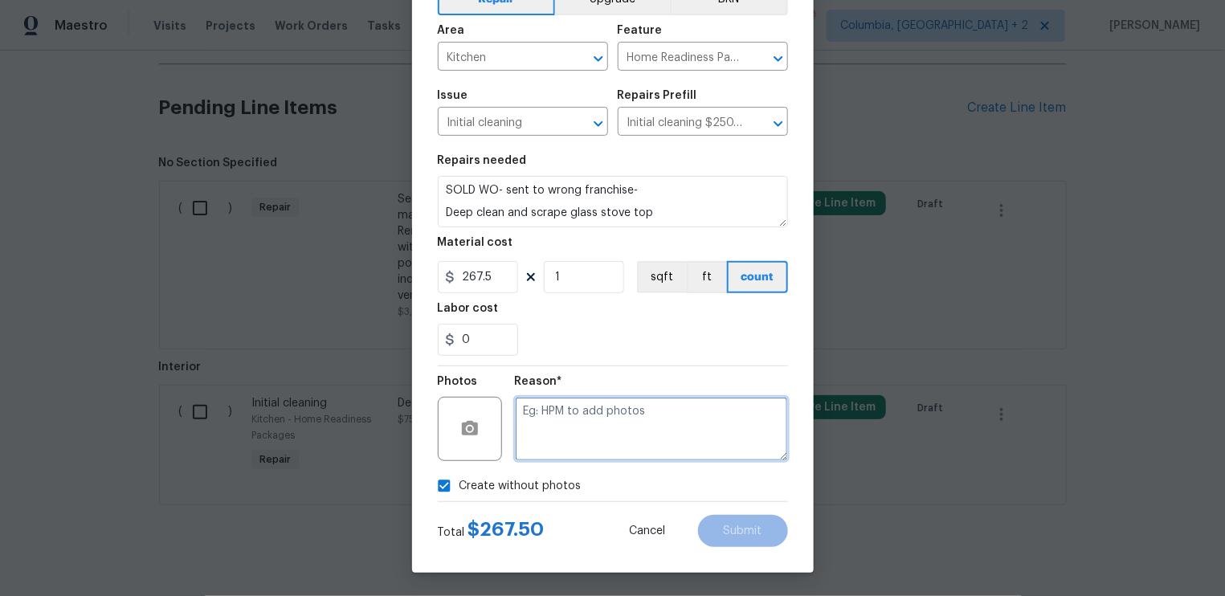
click at [539, 432] on textarea at bounding box center [651, 429] width 273 height 64
type textarea "."
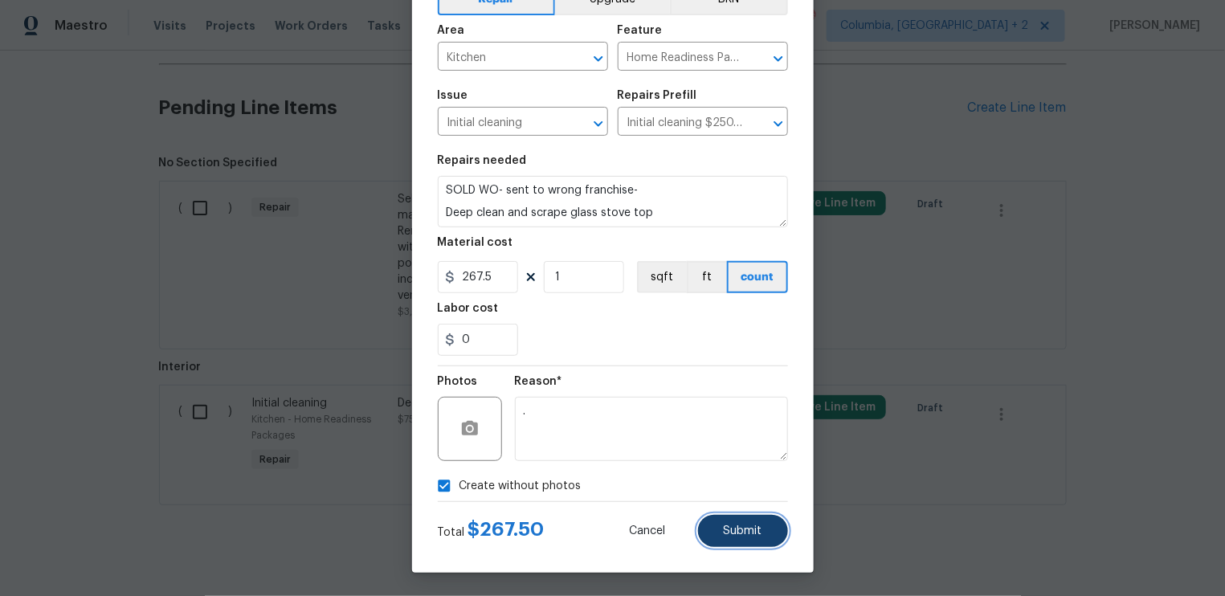
click at [729, 526] on span "Submit" at bounding box center [743, 531] width 39 height 12
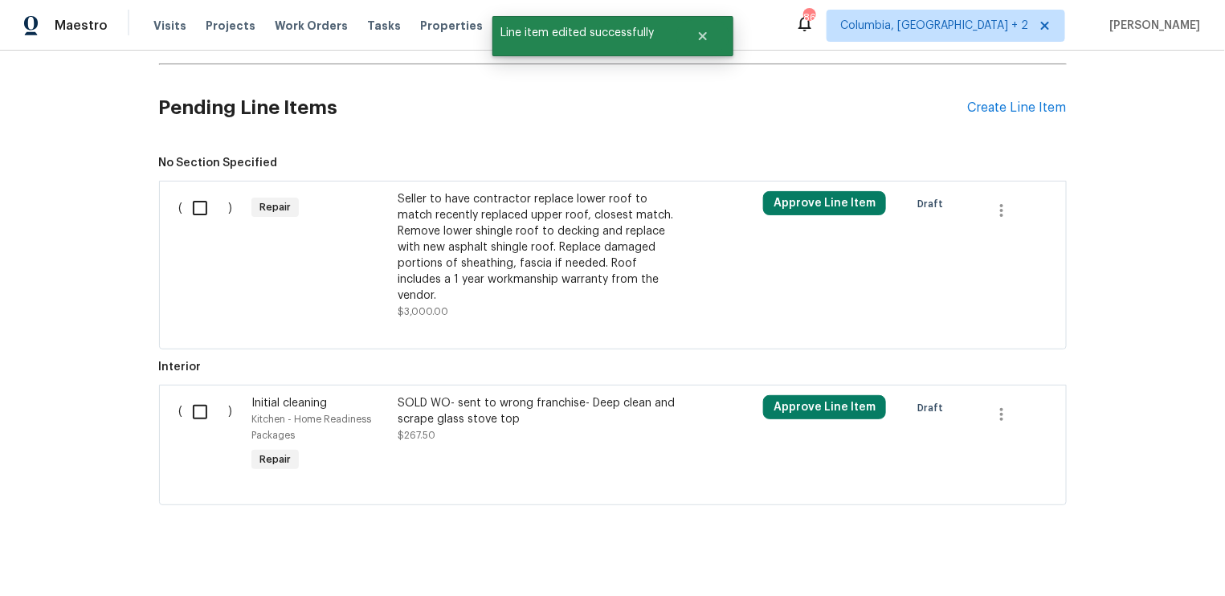
scroll to position [0, 0]
click at [195, 397] on input "checkbox" at bounding box center [206, 412] width 46 height 34
checkbox input "true"
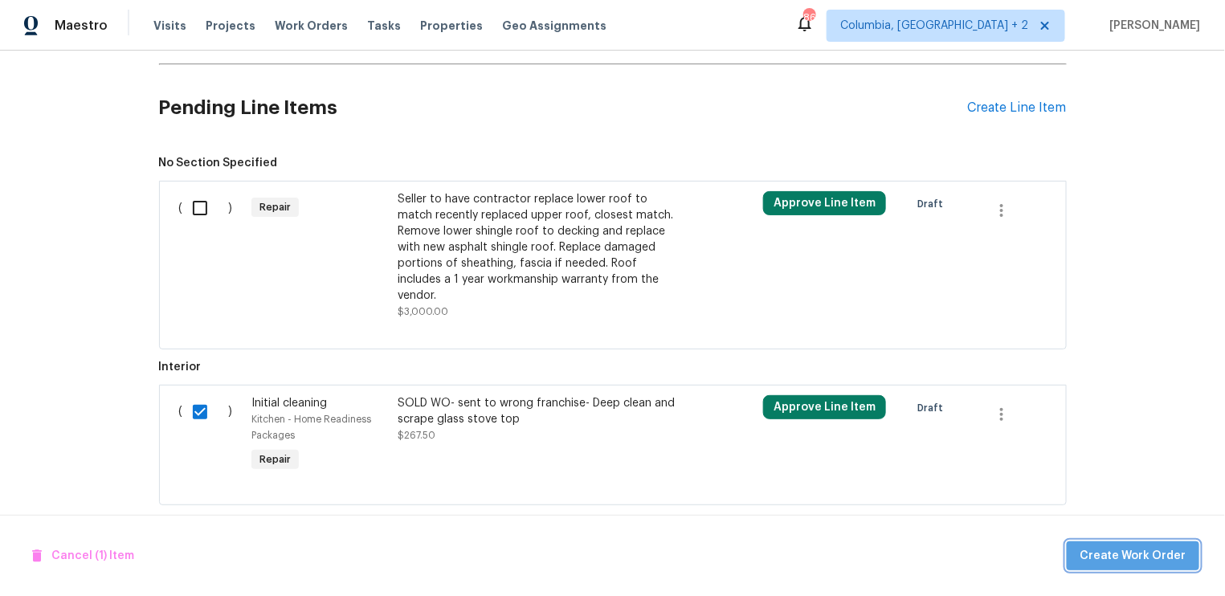
click at [1161, 553] on span "Create Work Order" at bounding box center [1133, 556] width 107 height 20
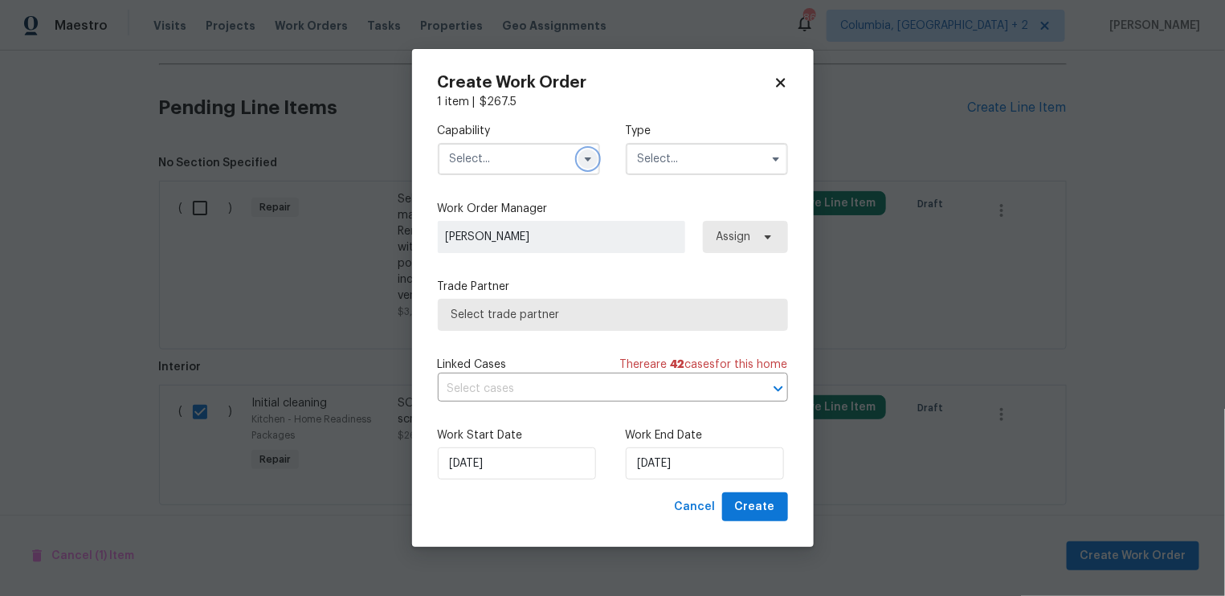
click at [594, 160] on icon "button" at bounding box center [588, 159] width 13 height 13
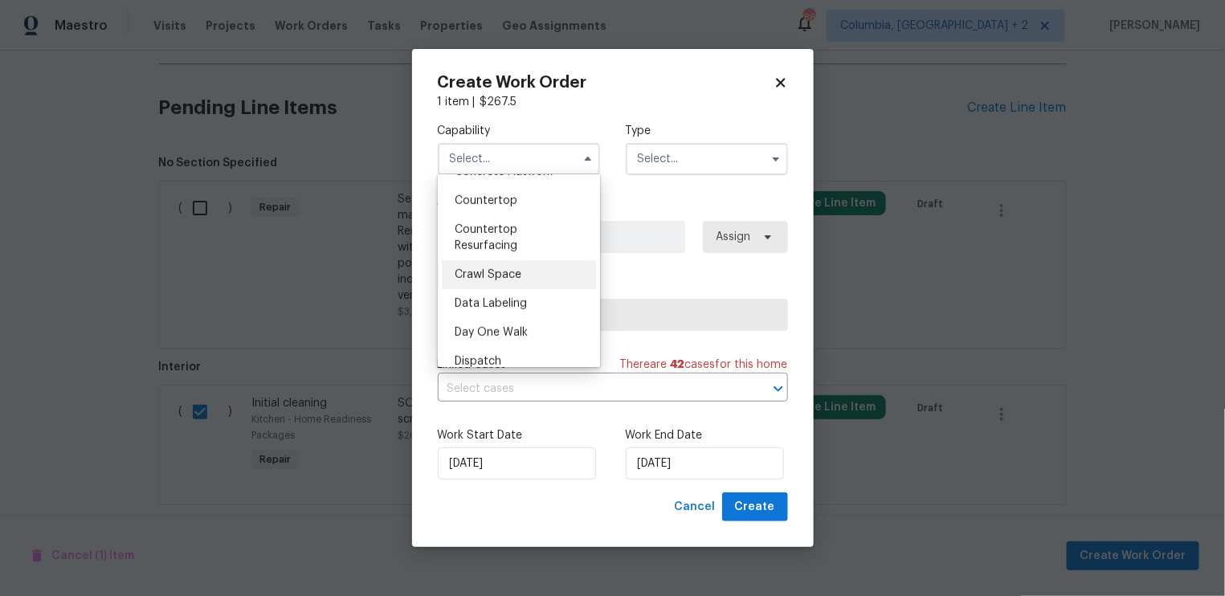
scroll to position [311, 0]
click at [517, 239] on div "Countertop Resurfacing" at bounding box center [519, 236] width 154 height 45
type input "Countertop Resurfacing"
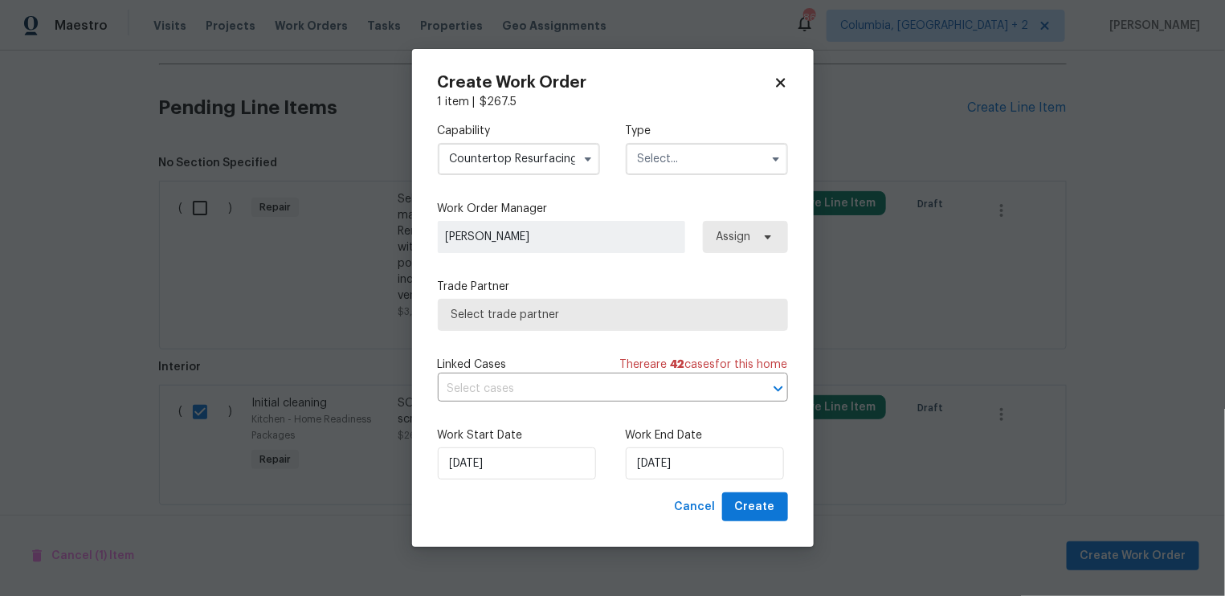
click at [674, 157] on input "text" at bounding box center [707, 159] width 162 height 32
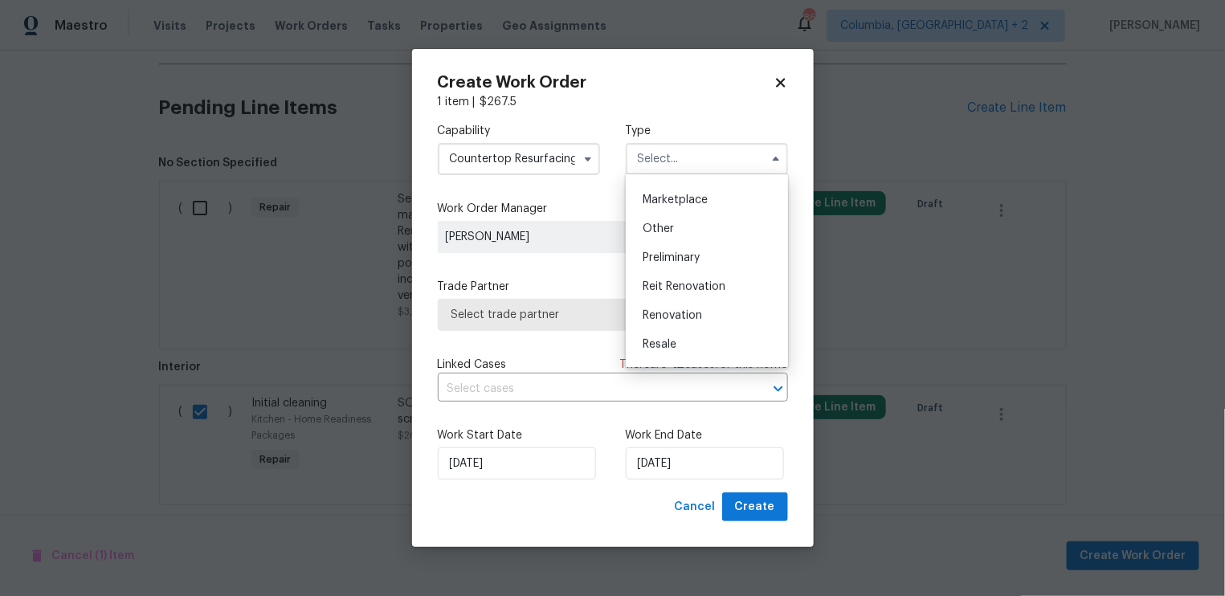
scroll to position [364, 0]
click at [666, 324] on span "Sold" at bounding box center [655, 320] width 24 height 11
type input "Sold"
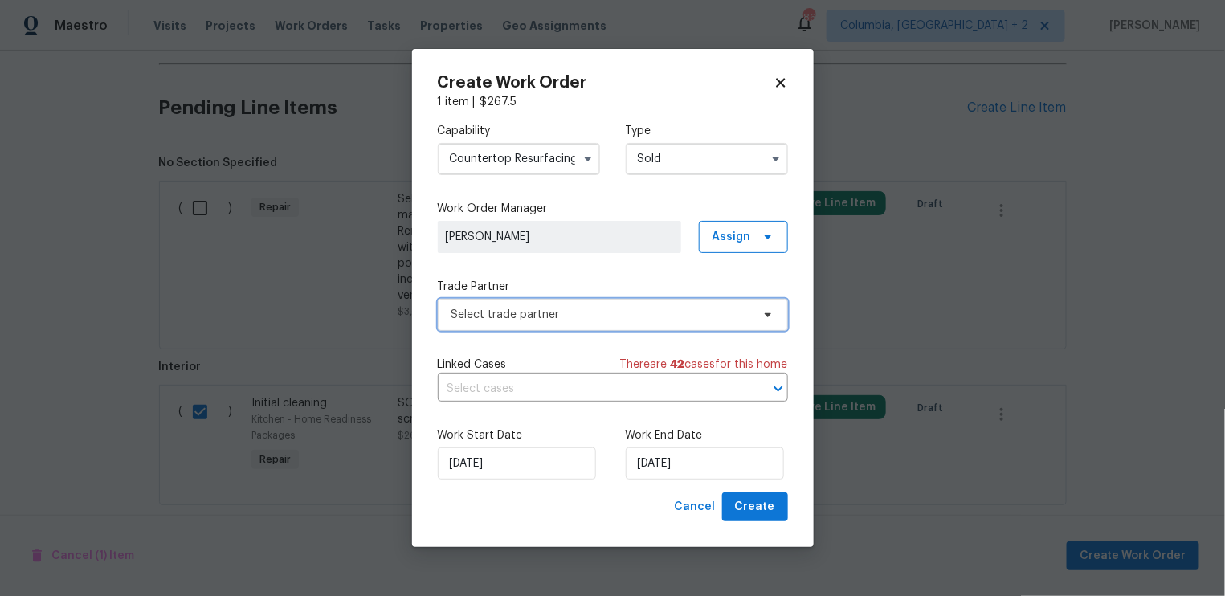
click at [569, 318] on span "Select trade partner" at bounding box center [601, 315] width 300 height 16
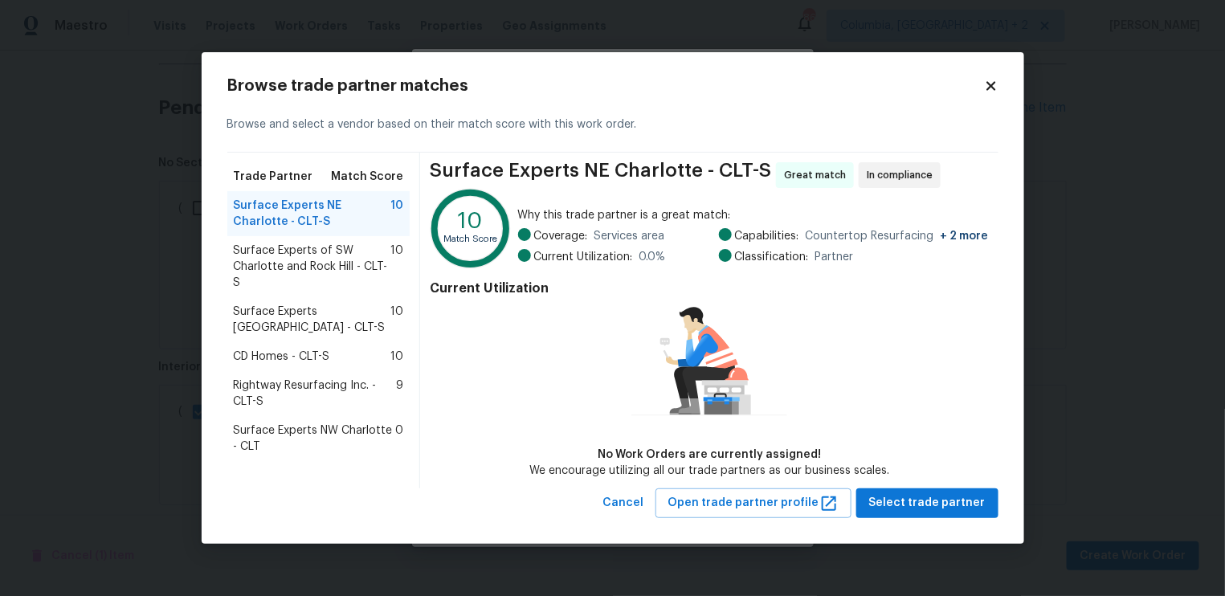
click at [317, 434] on span "Surface Experts NW Charlotte - CLT" at bounding box center [315, 438] width 162 height 32
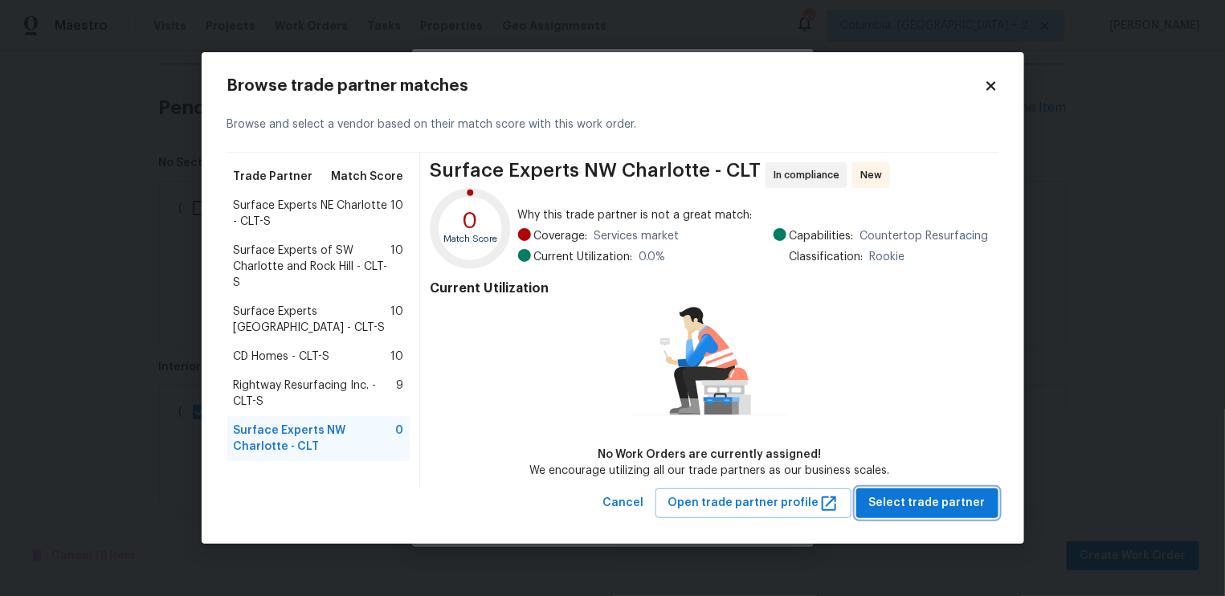
click at [930, 505] on span "Select trade partner" at bounding box center [927, 503] width 116 height 20
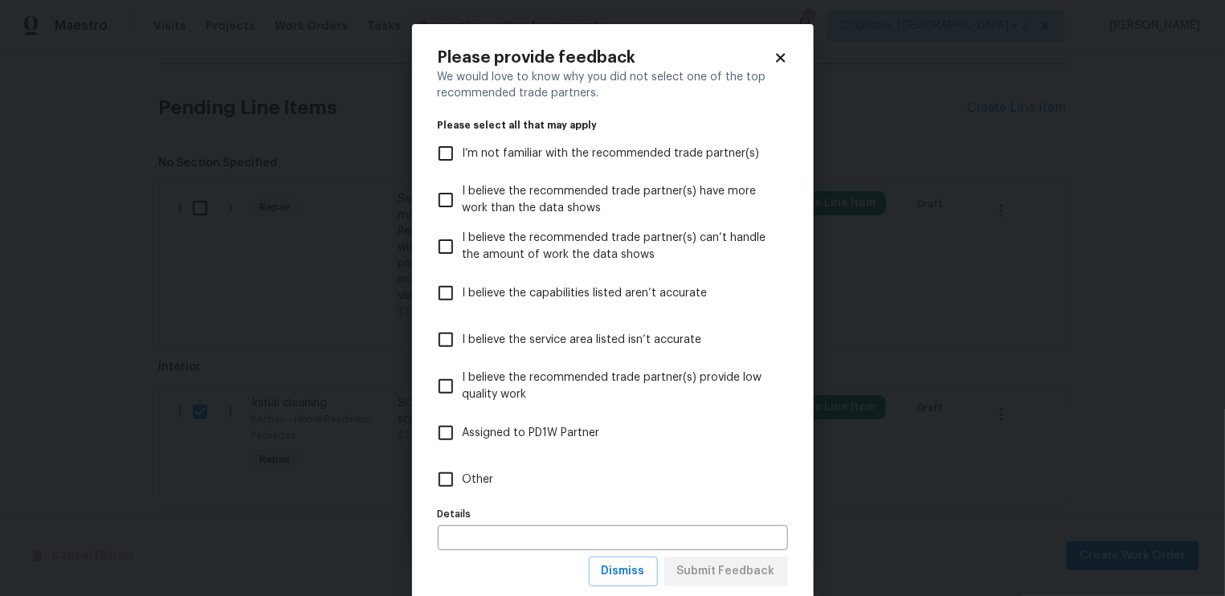
click at [446, 471] on input "Other" at bounding box center [446, 480] width 34 height 34
checkbox input "true"
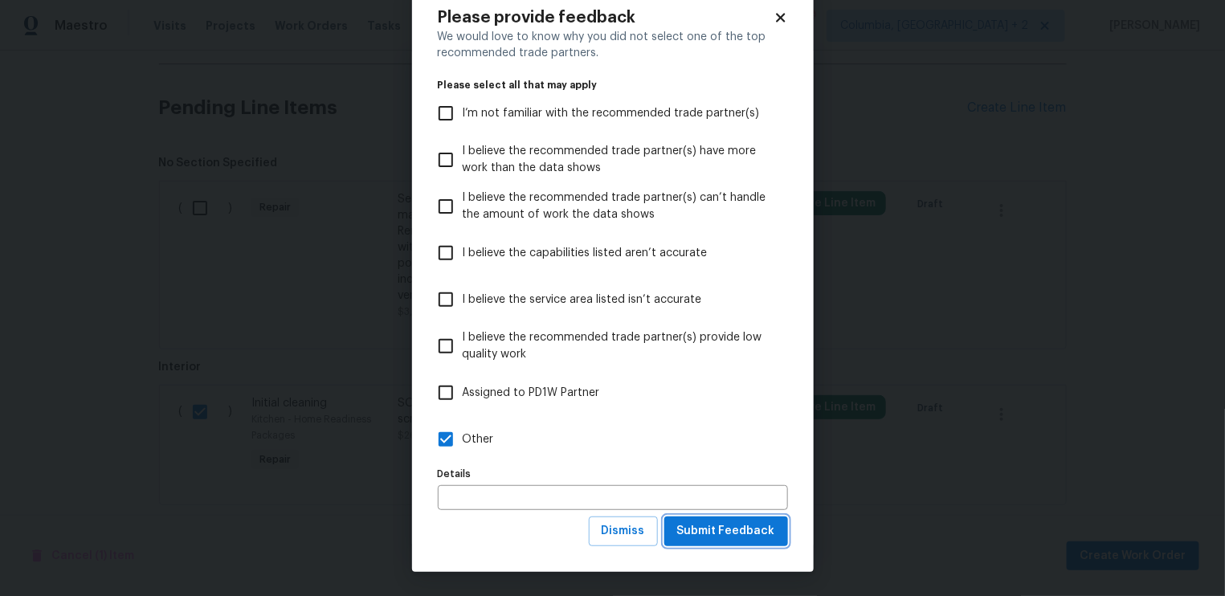
click at [727, 529] on span "Submit Feedback" at bounding box center [726, 531] width 98 height 20
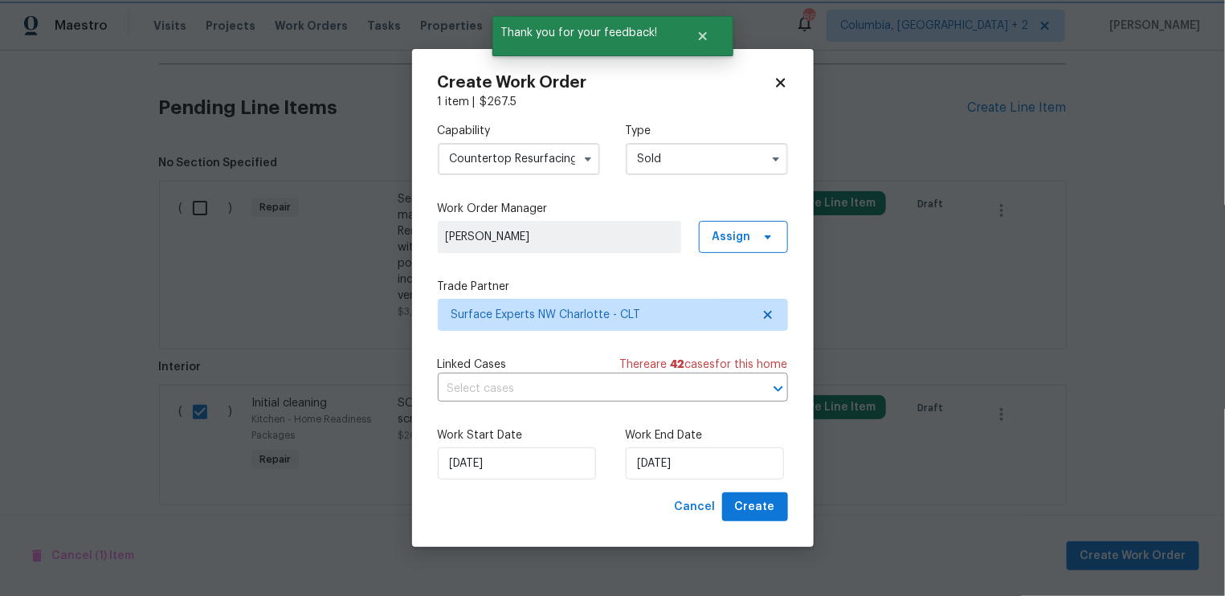
scroll to position [0, 0]
click at [754, 510] on span "Create" at bounding box center [755, 507] width 40 height 20
checkbox input "false"
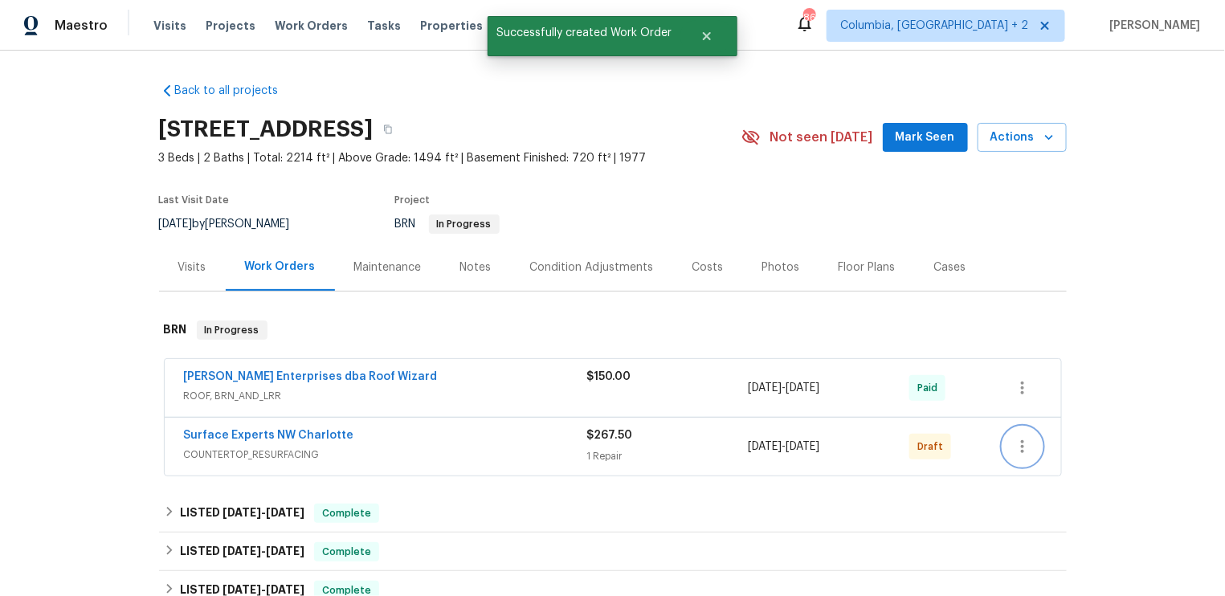
click at [1032, 446] on button "button" at bounding box center [1022, 446] width 39 height 39
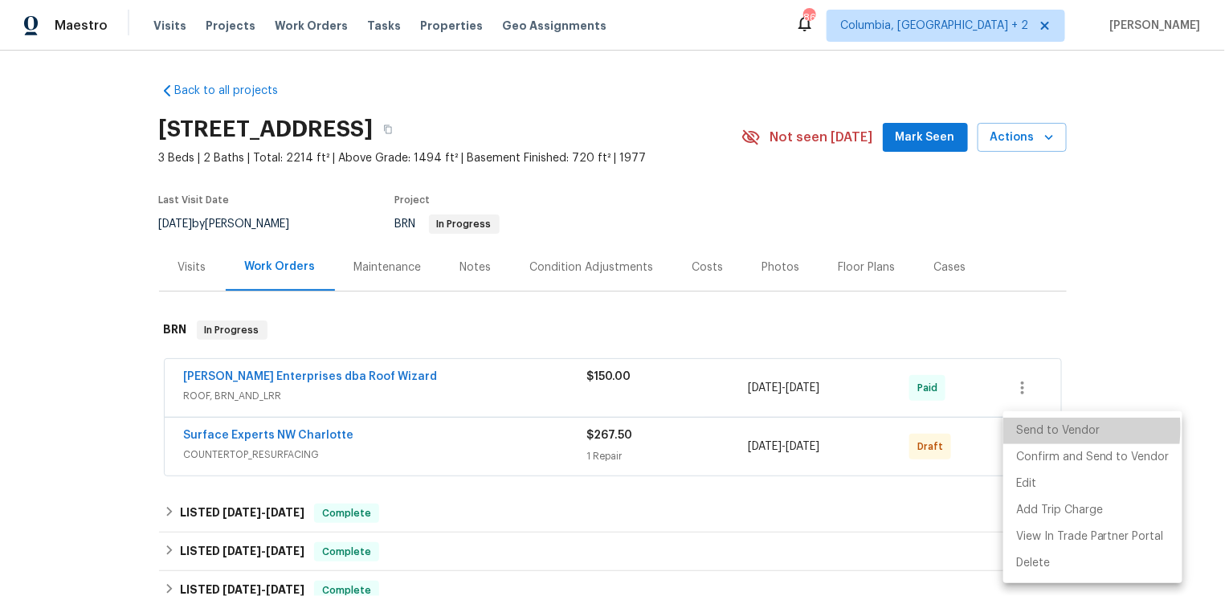
click at [1035, 428] on li "Send to Vendor" at bounding box center [1092, 431] width 179 height 27
